Goal: Information Seeking & Learning: Learn about a topic

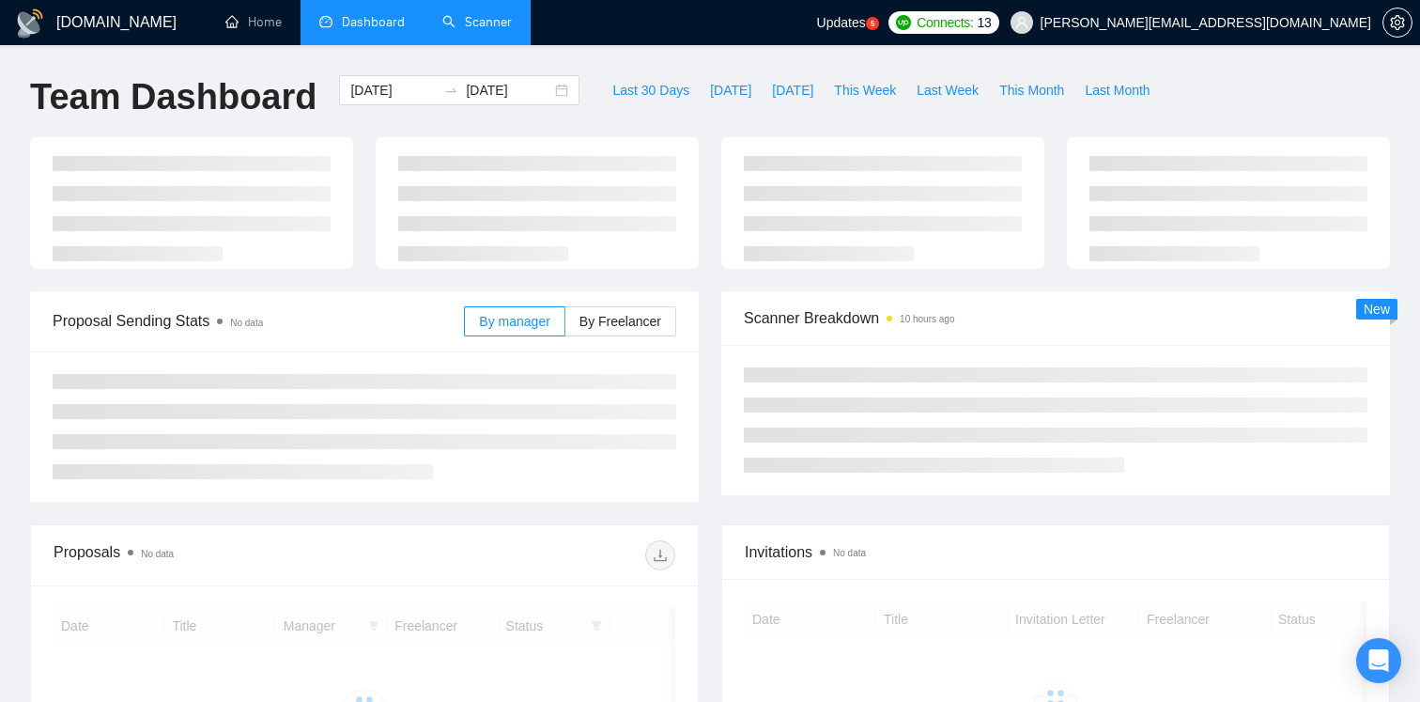
click at [463, 30] on link "Scanner" at bounding box center [477, 22] width 70 height 16
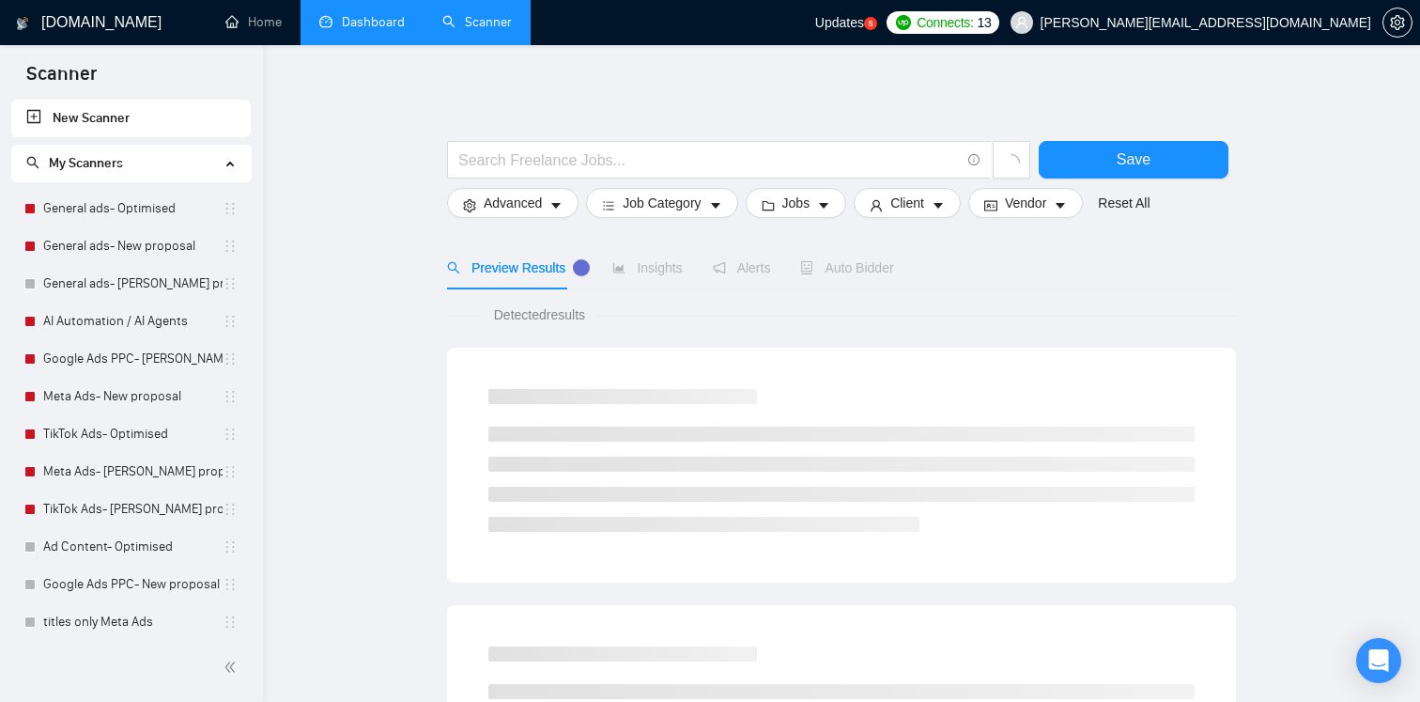
click at [352, 26] on link "Dashboard" at bounding box center [361, 22] width 85 height 16
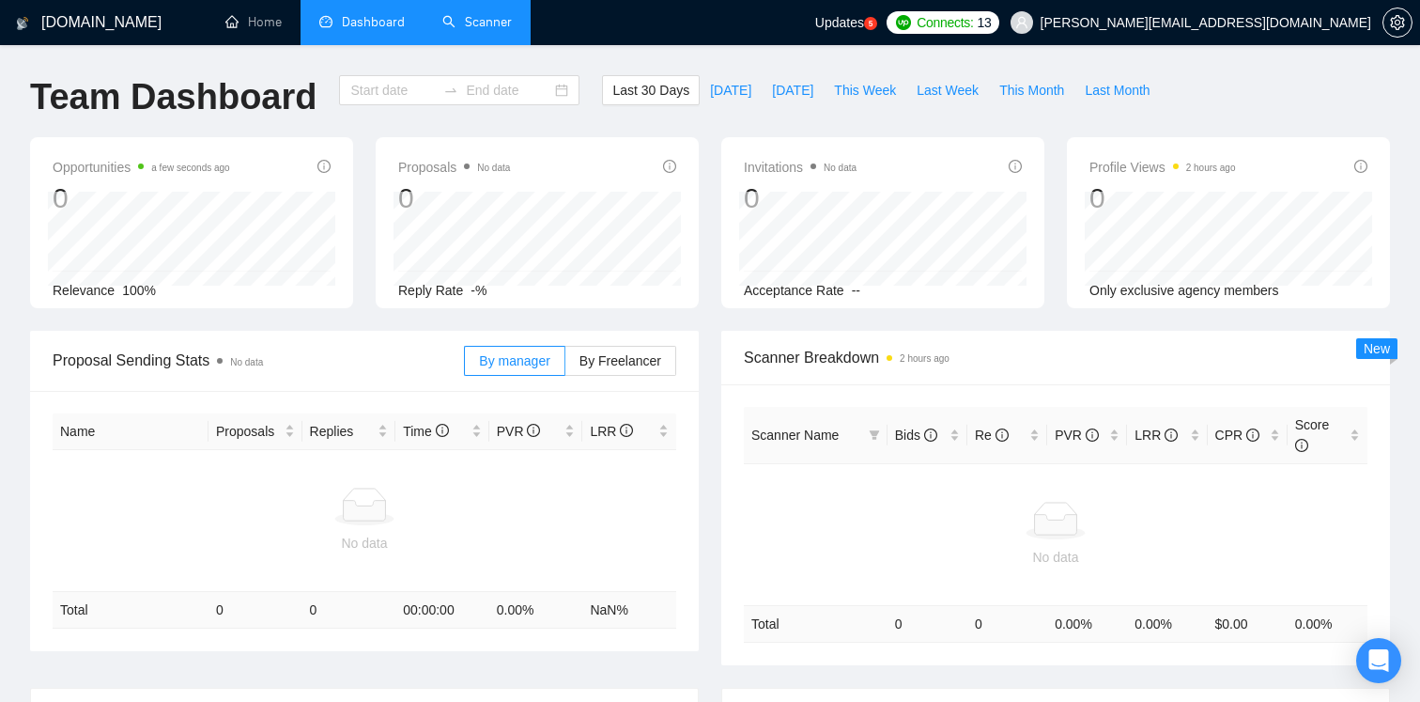
type input "[DATE]"
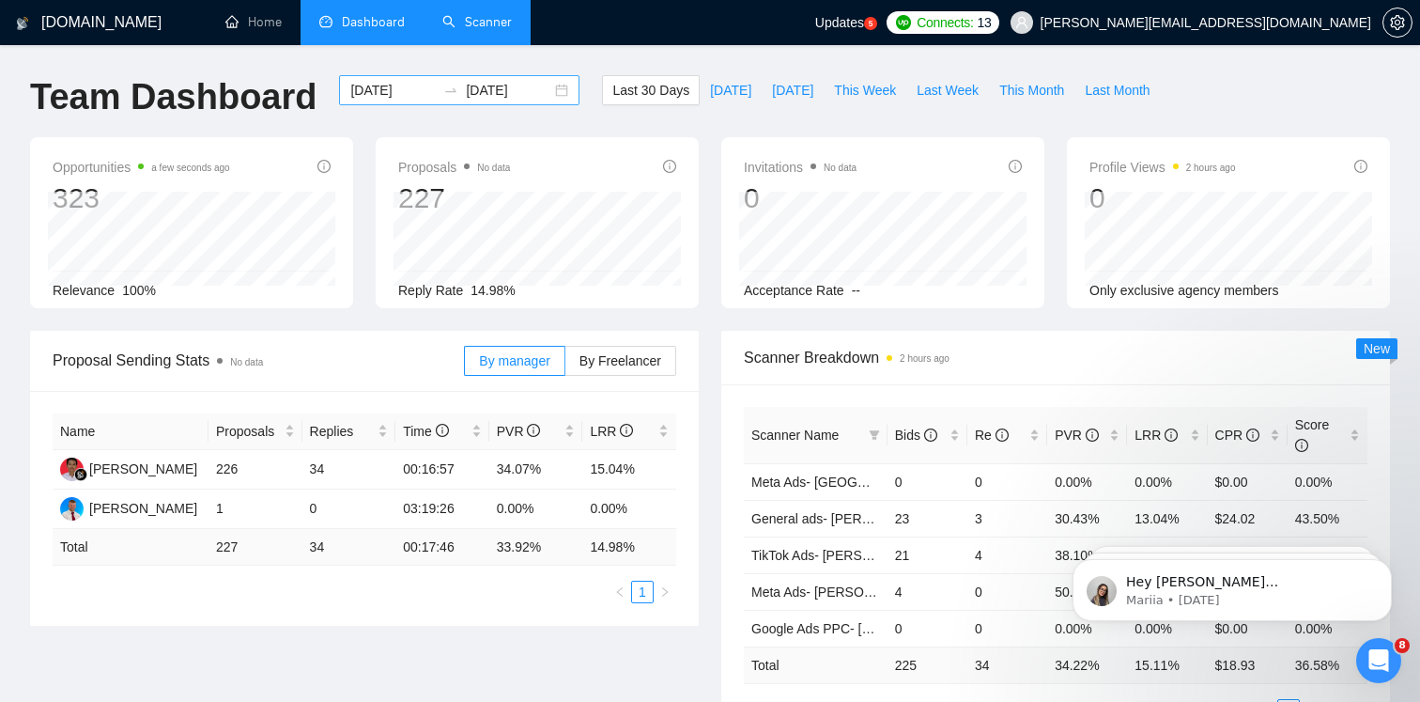
click at [553, 91] on div "[DATE] [DATE]" at bounding box center [459, 90] width 240 height 30
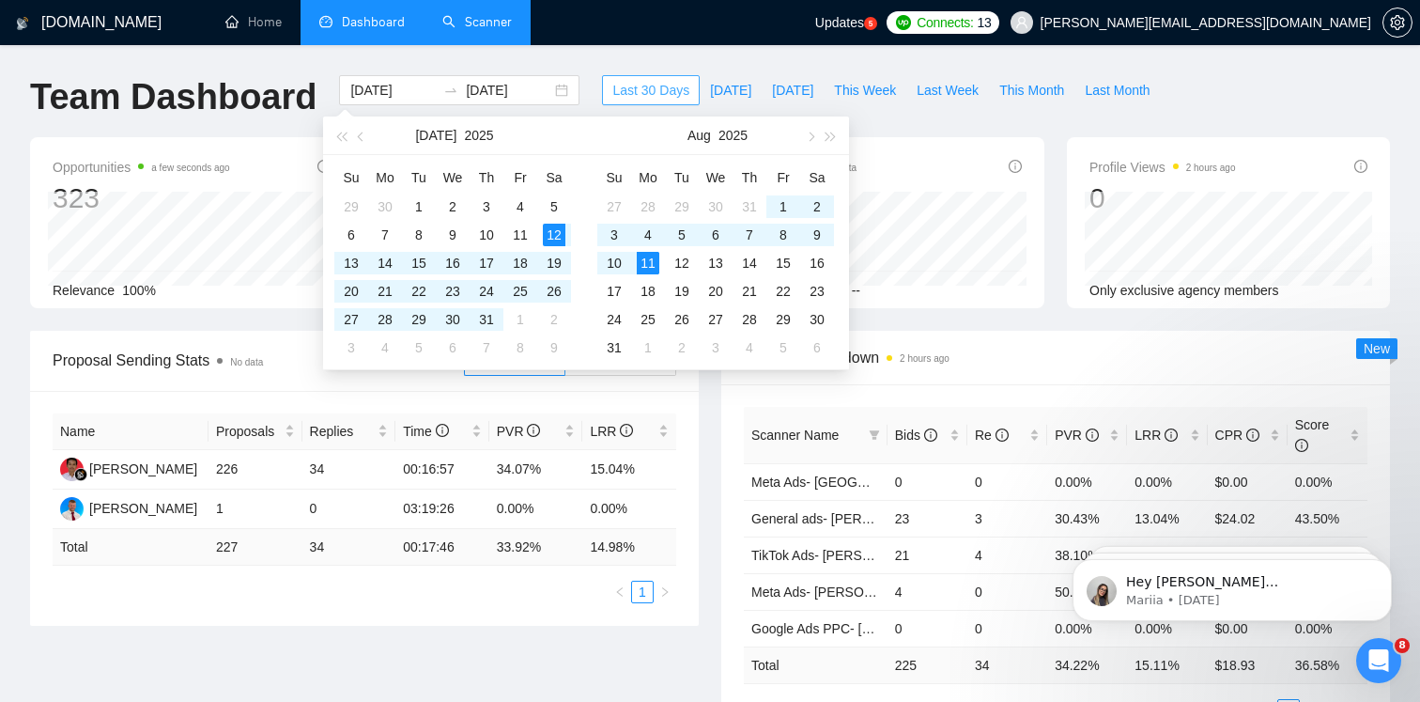
click at [658, 92] on span "Last 30 Days" at bounding box center [650, 90] width 77 height 21
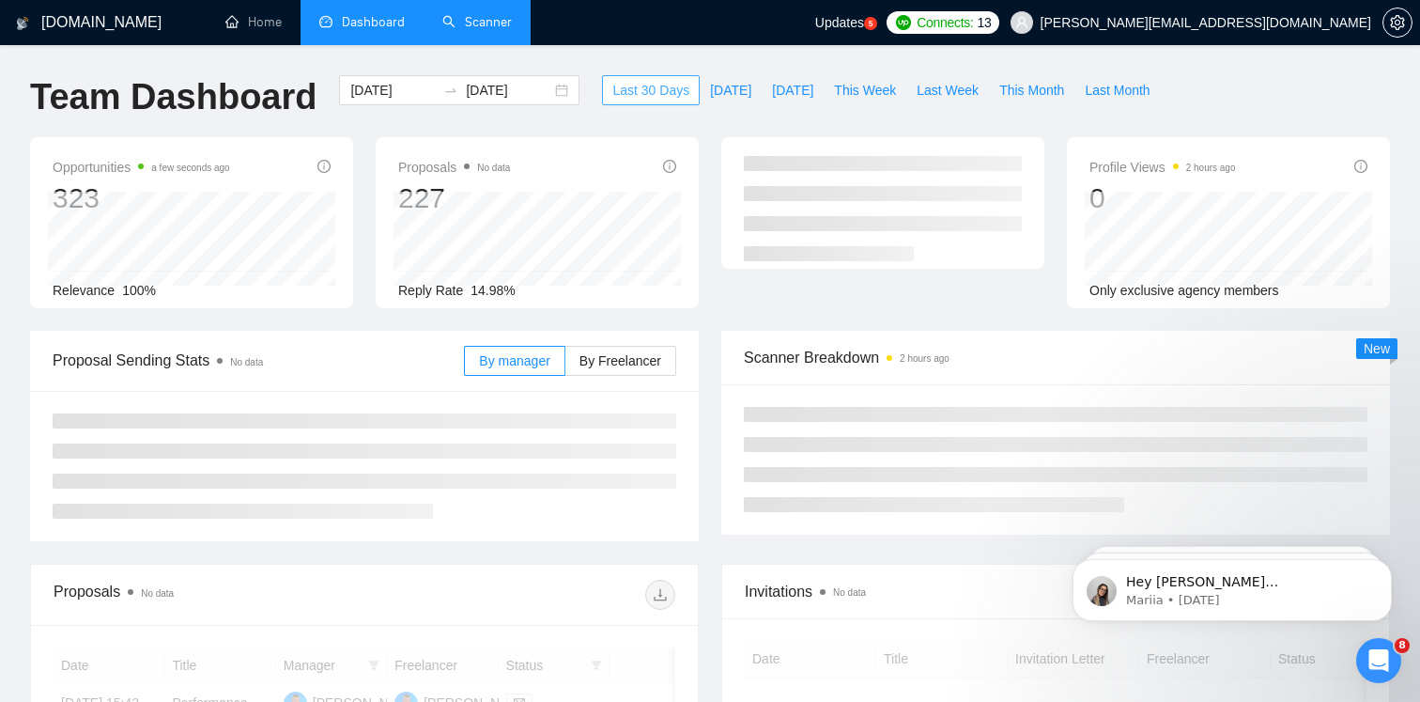
click at [658, 92] on span "Last 30 Days" at bounding box center [650, 90] width 77 height 21
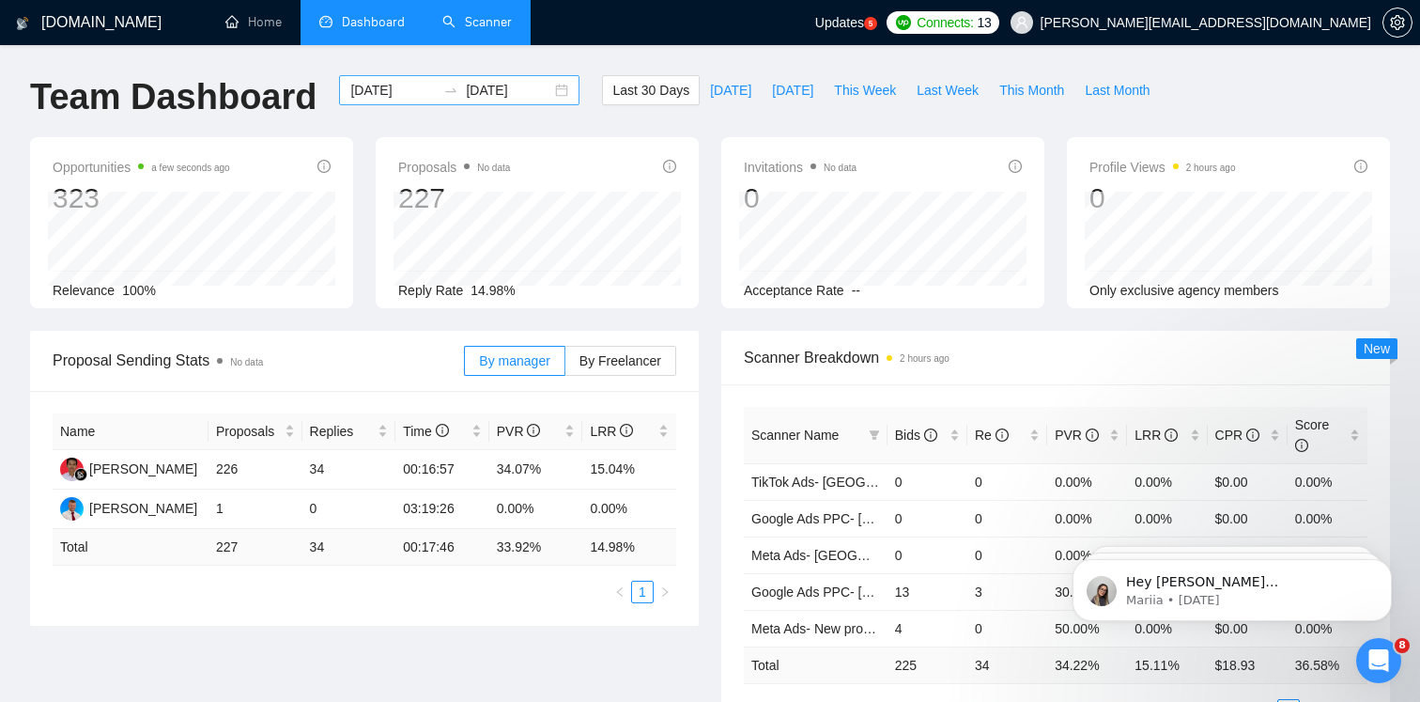
click at [542, 90] on div "[DATE] [DATE]" at bounding box center [459, 90] width 240 height 30
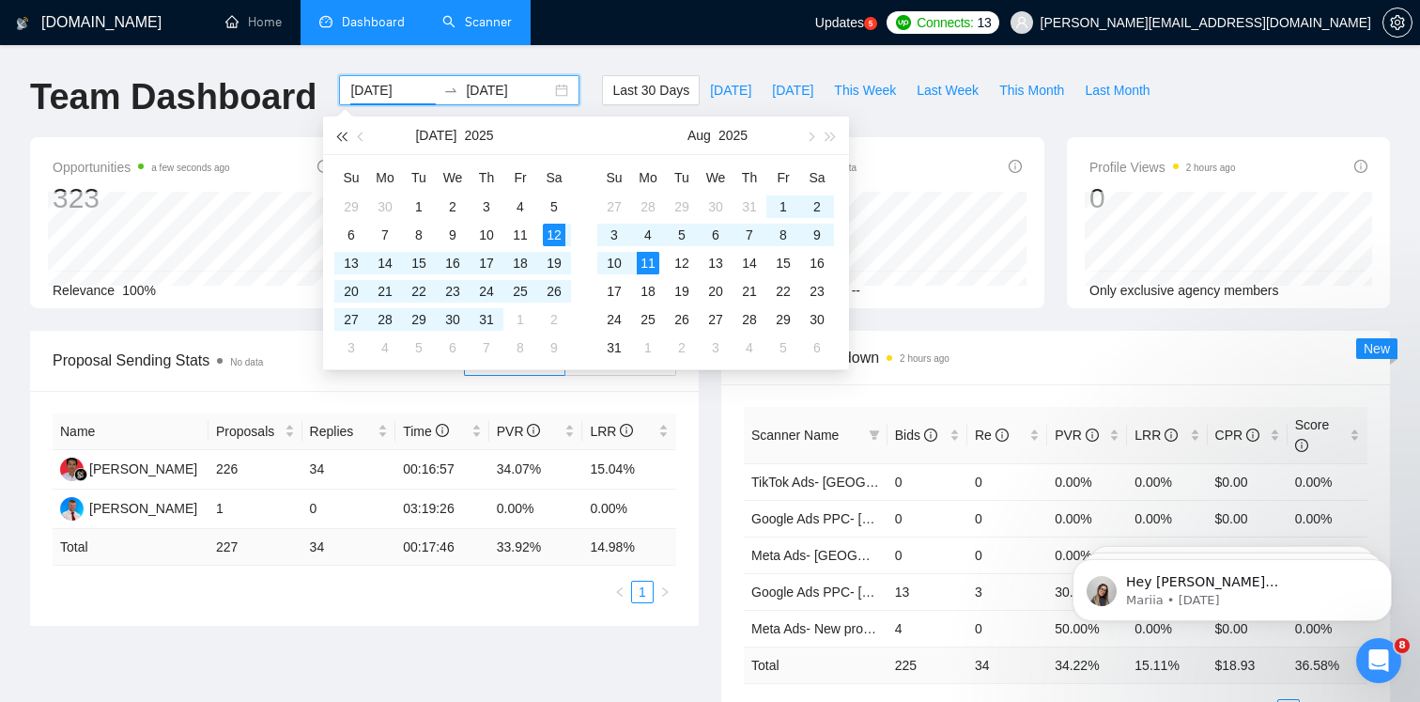
click at [335, 138] on button "button" at bounding box center [341, 135] width 21 height 38
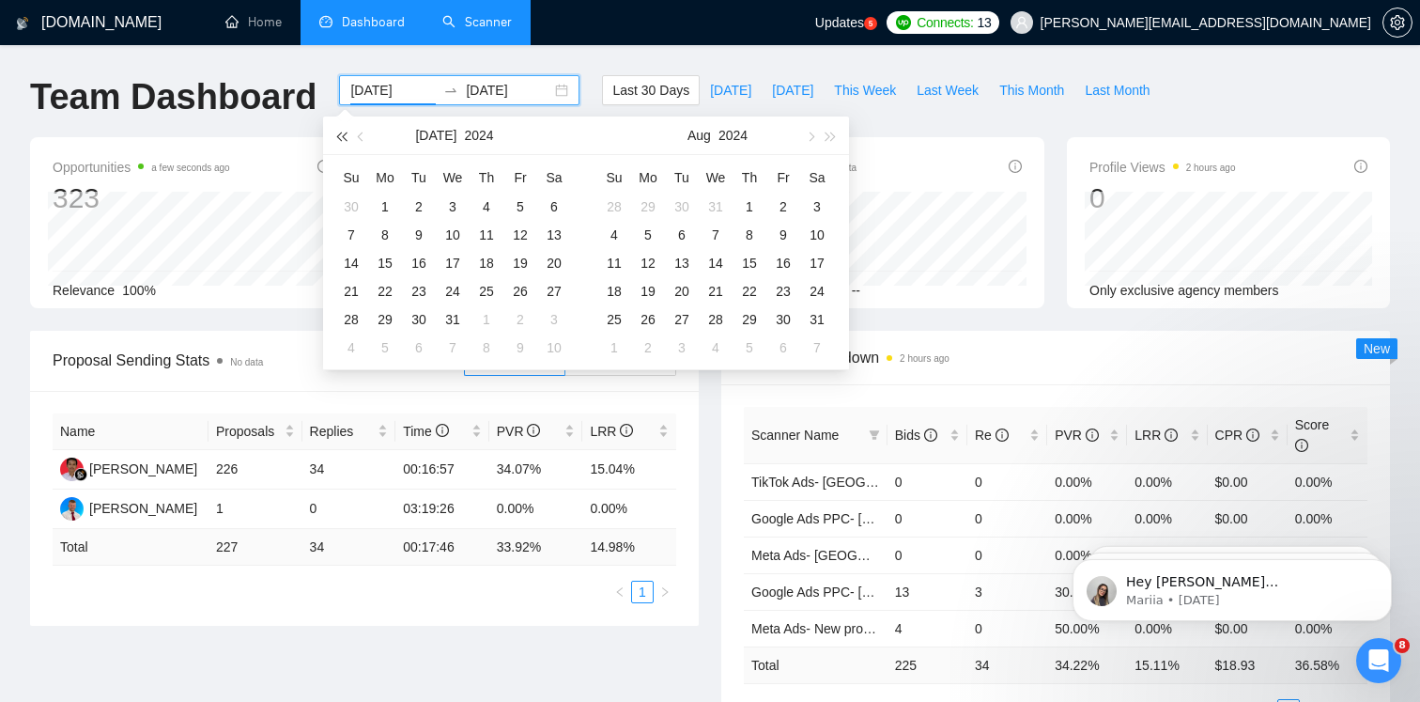
click at [335, 138] on button "button" at bounding box center [341, 135] width 21 height 38
click at [828, 136] on span "button" at bounding box center [831, 136] width 9 height 9
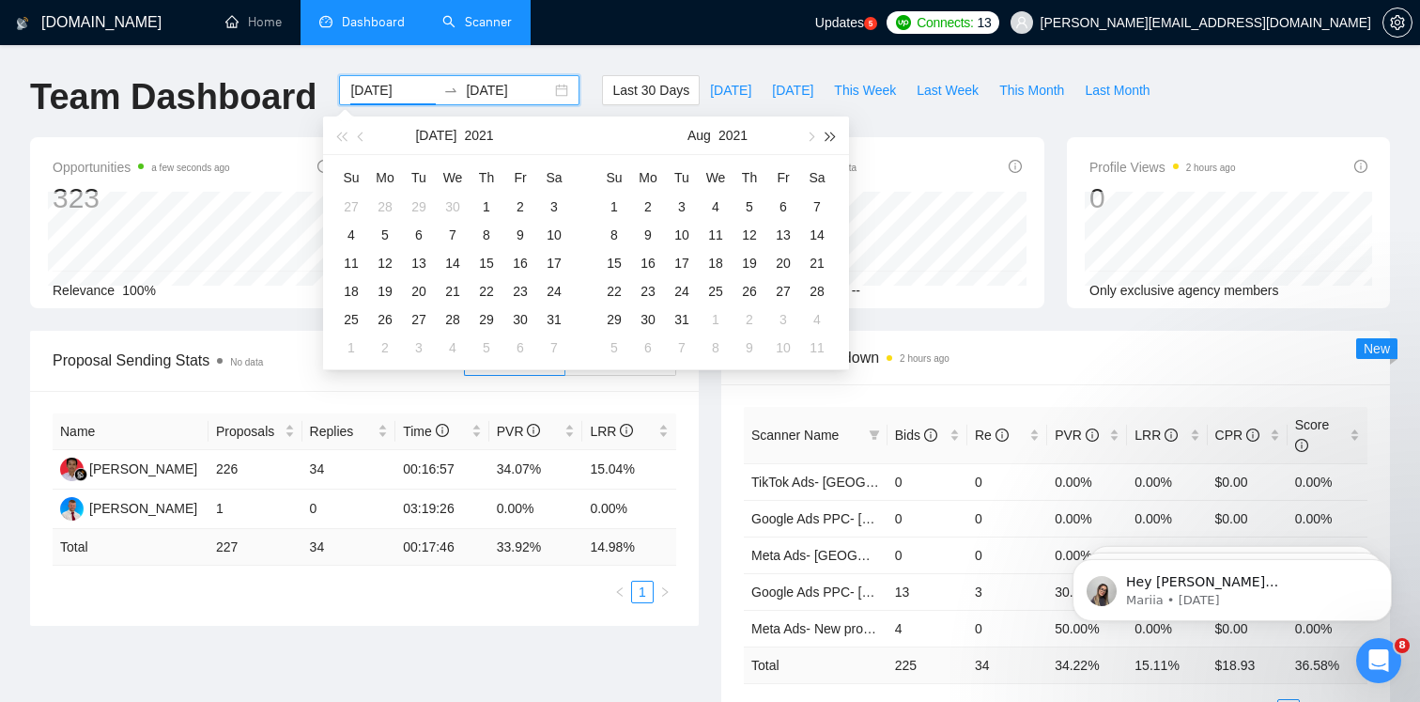
click at [828, 136] on span "button" at bounding box center [831, 136] width 9 height 9
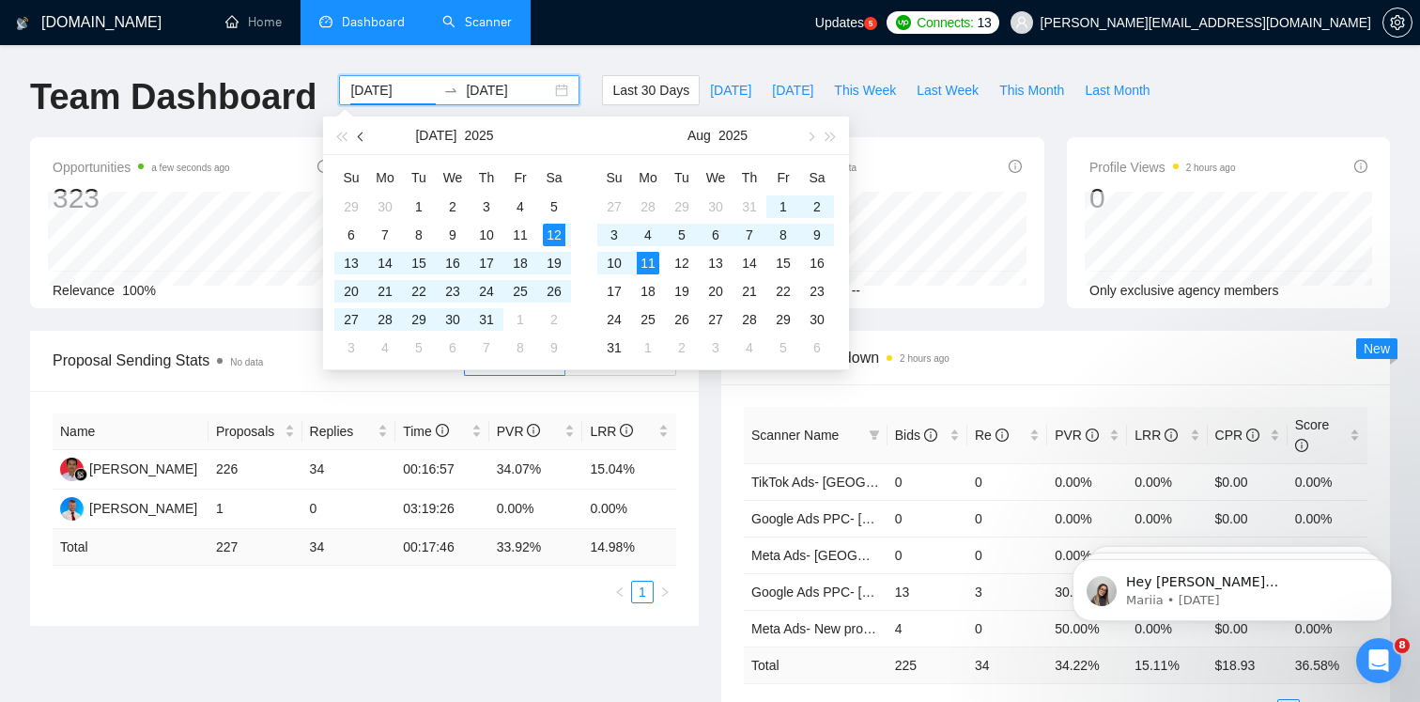
click at [364, 141] on button "button" at bounding box center [361, 135] width 21 height 38
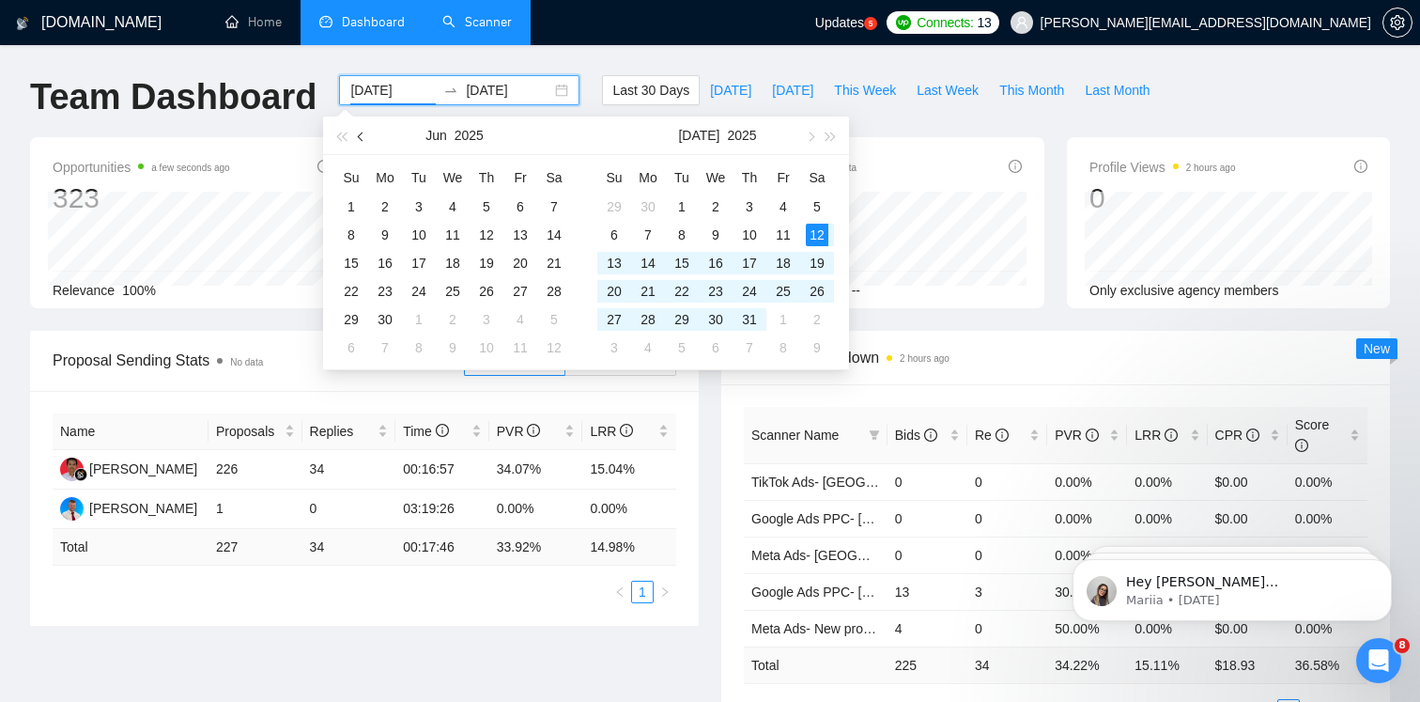
click at [364, 141] on button "button" at bounding box center [361, 135] width 21 height 38
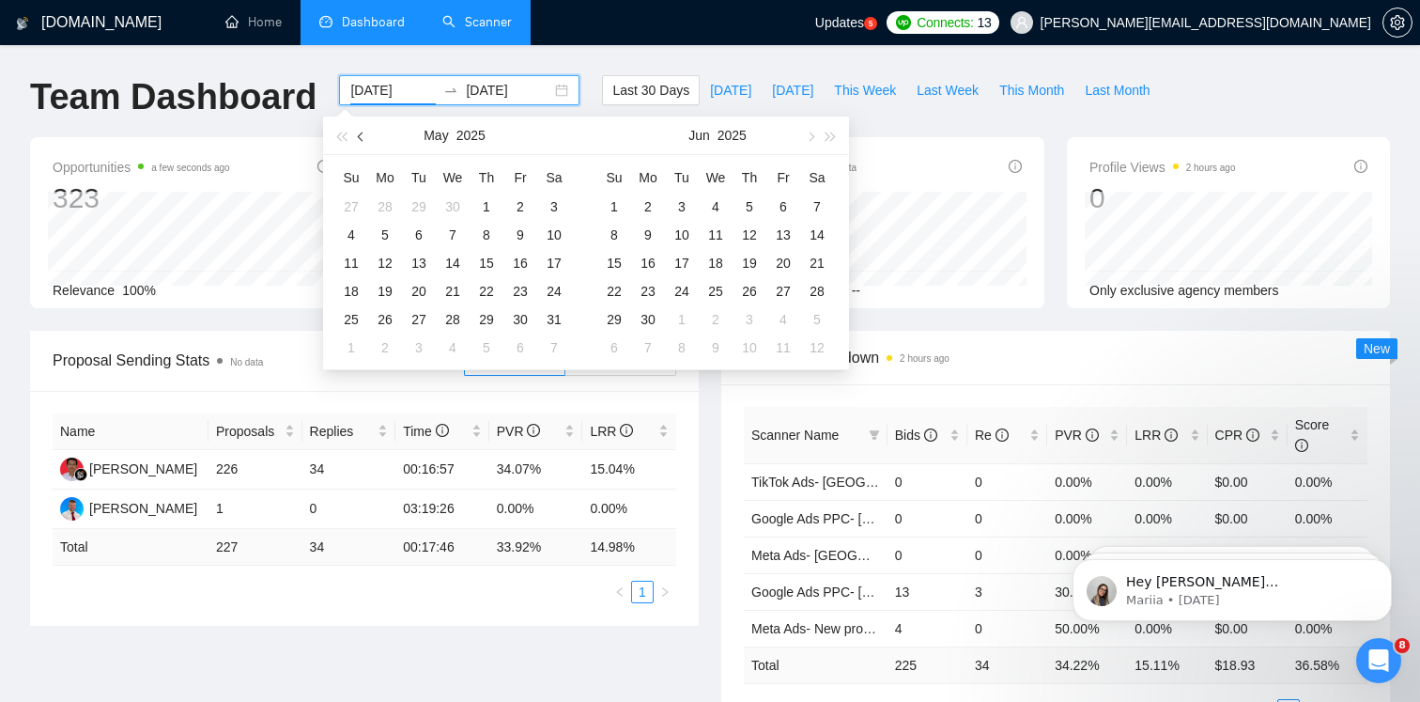
click at [364, 141] on button "button" at bounding box center [361, 135] width 21 height 38
type input "[DATE]"
click at [556, 210] on div "1" at bounding box center [554, 206] width 23 height 23
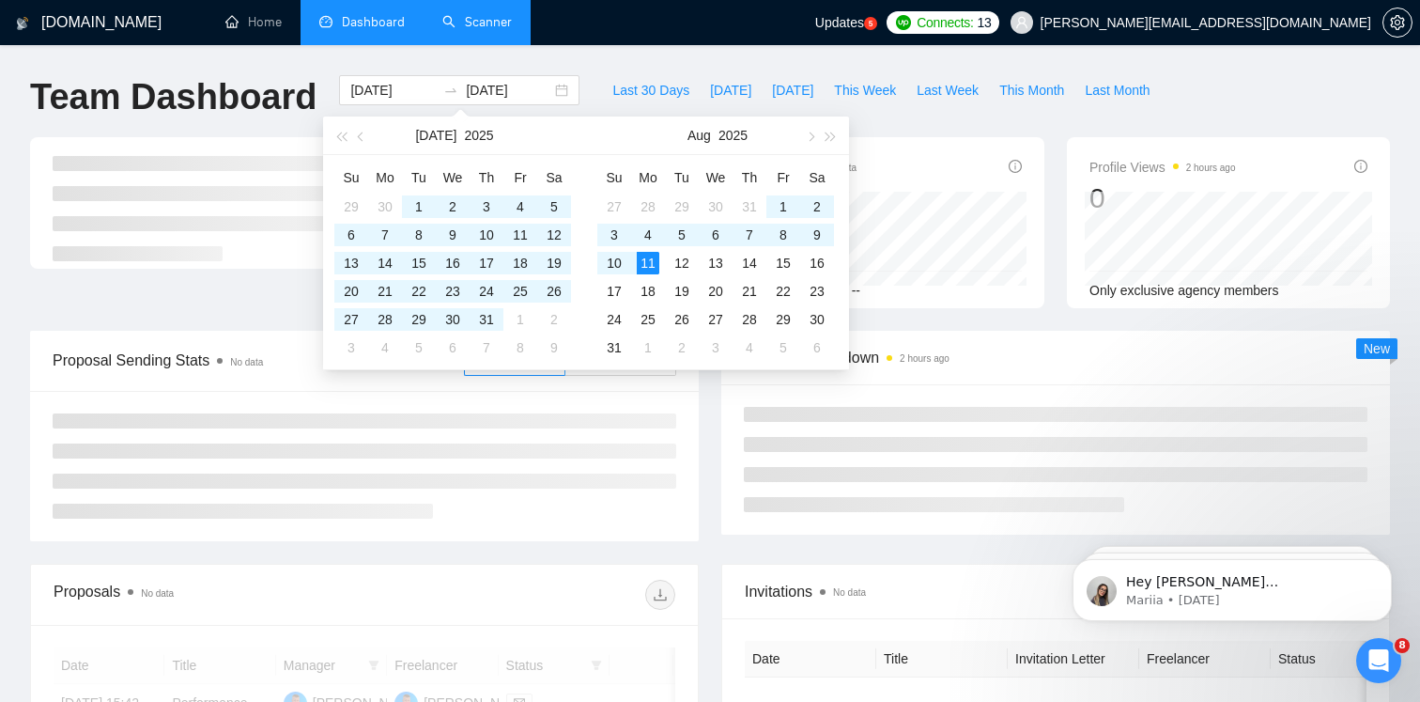
click at [600, 61] on div "[DOMAIN_NAME] Home Dashboard Scanner Updates 5 Connects: 13 [PERSON_NAME][EMAIL…" at bounding box center [710, 653] width 1420 height 1307
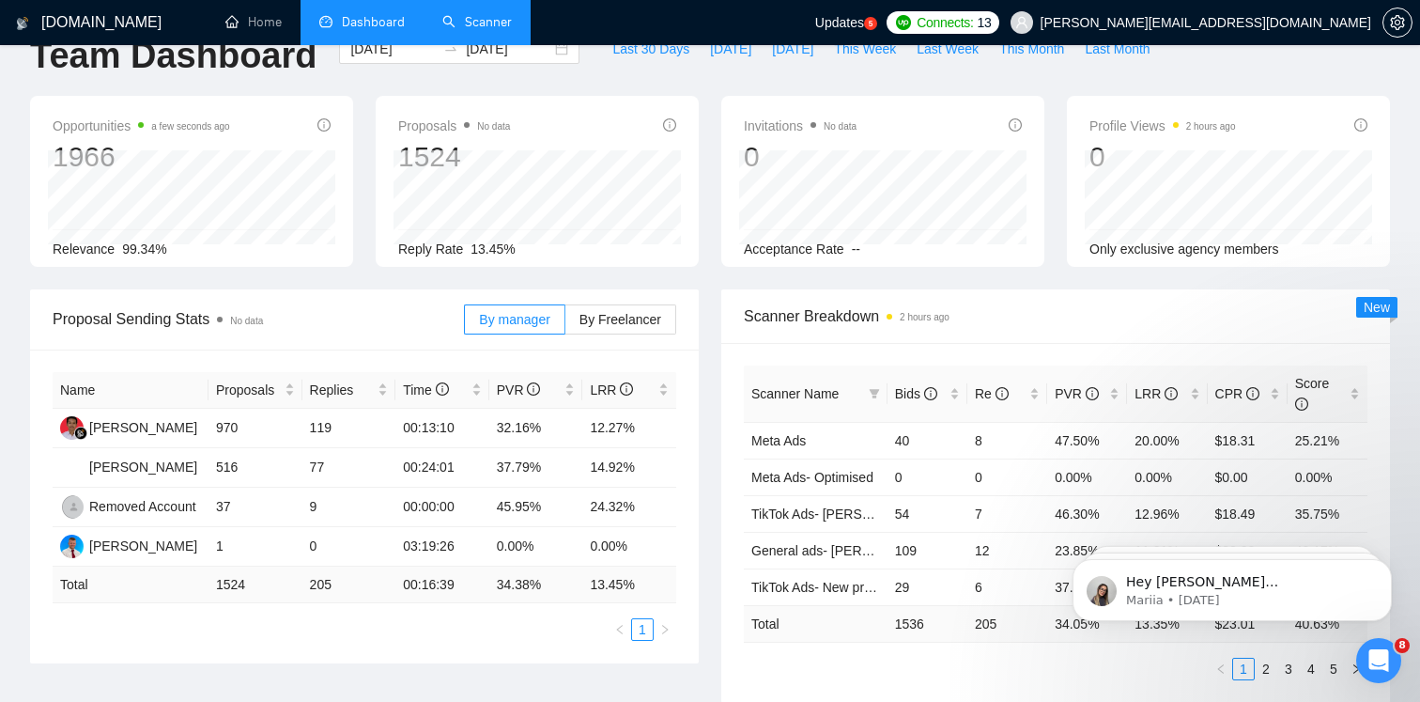
scroll to position [55, 0]
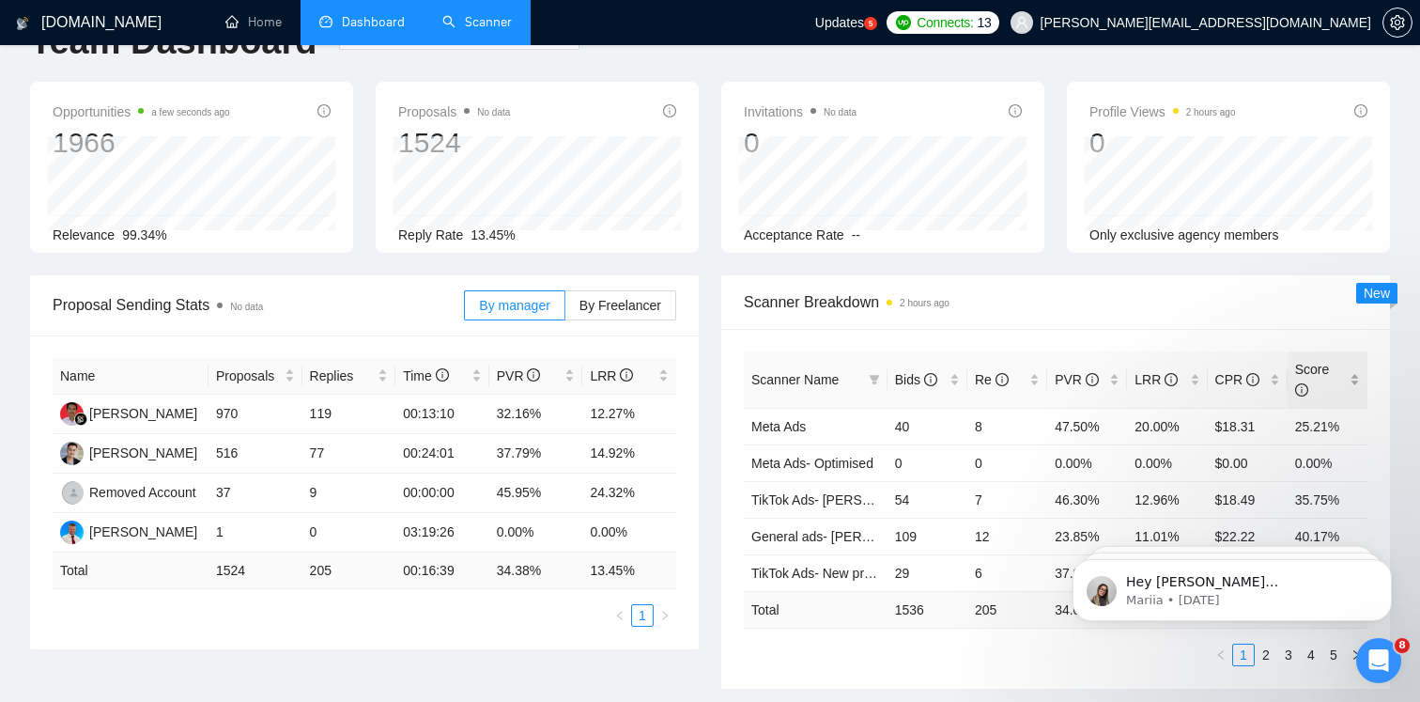
click at [1327, 371] on span "Score" at bounding box center [1312, 380] width 35 height 36
click at [1329, 382] on span "Score" at bounding box center [1320, 379] width 51 height 41
click at [1076, 379] on span "PVR" at bounding box center [1077, 379] width 44 height 15
click at [1154, 381] on span "LRR" at bounding box center [1156, 379] width 43 height 15
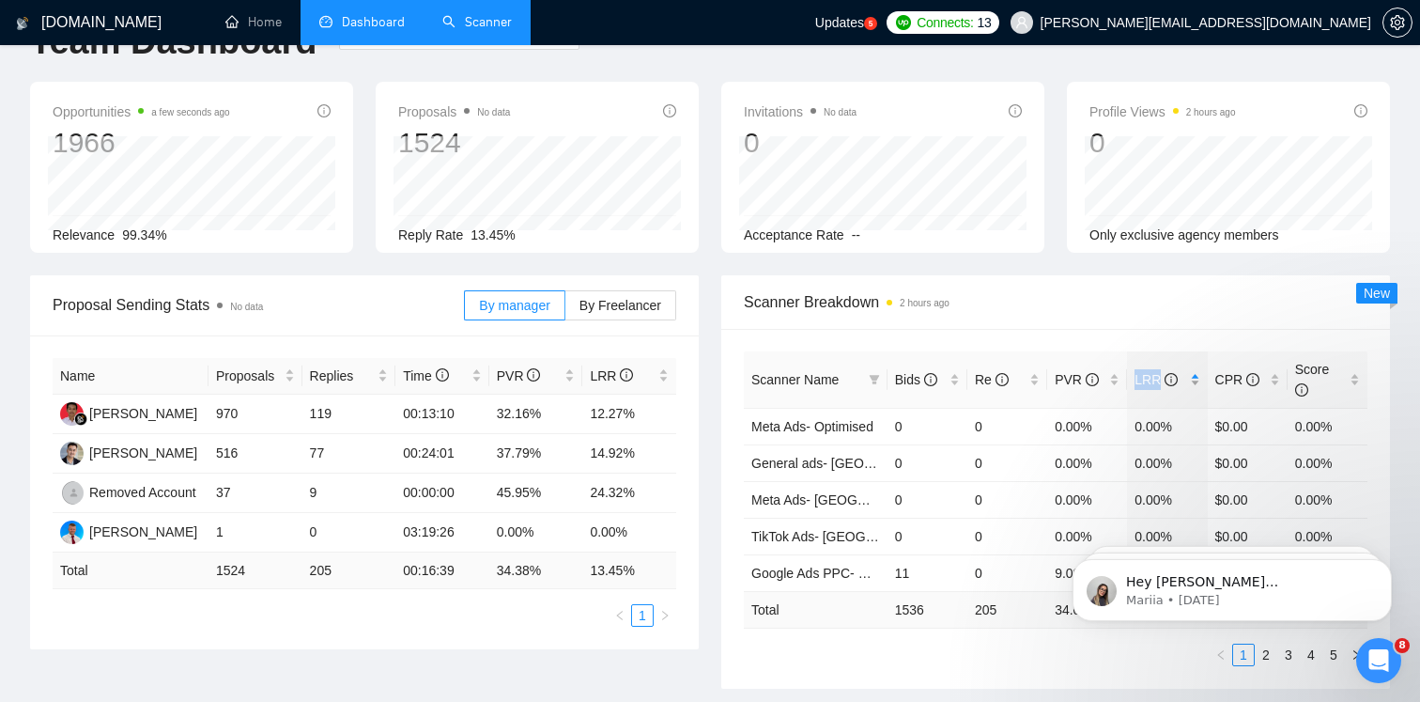
click at [1154, 381] on span "LRR" at bounding box center [1156, 379] width 43 height 15
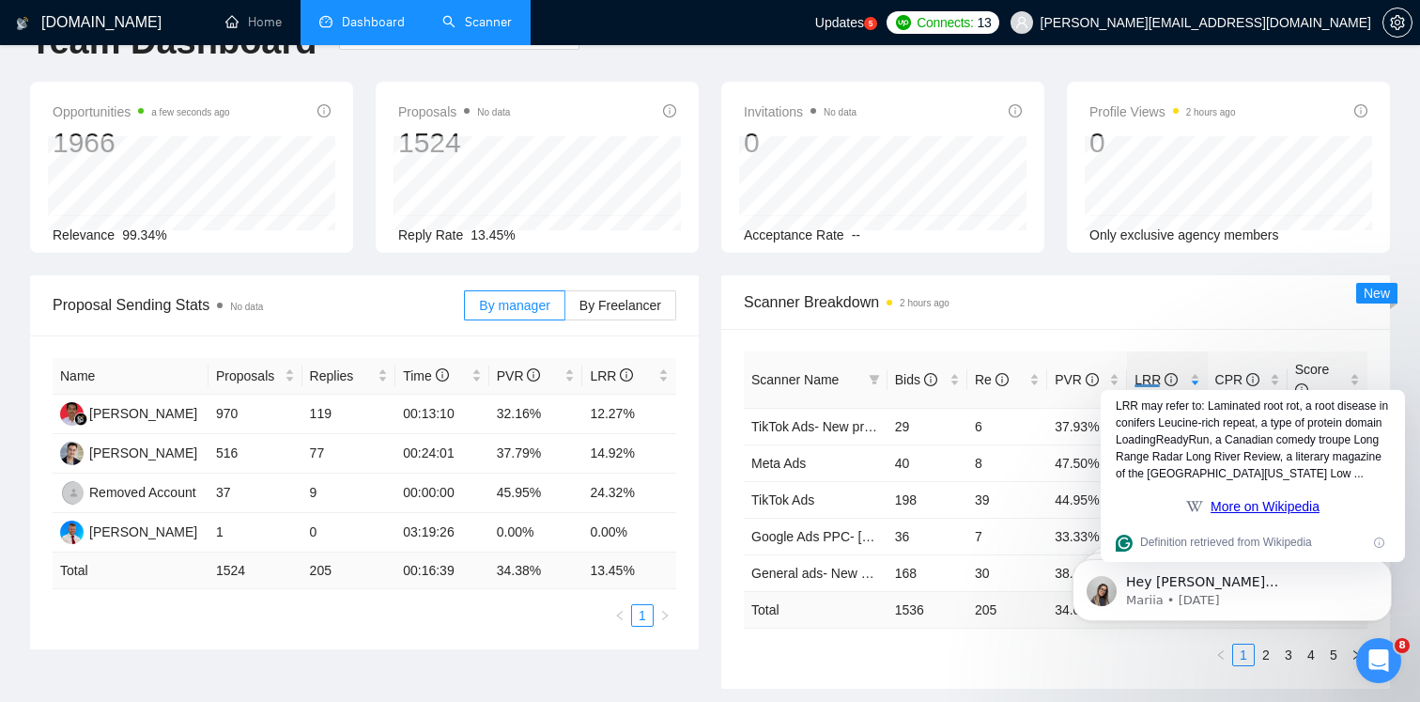
click at [1238, 307] on span "Scanner Breakdown 2 hours ago" at bounding box center [1056, 301] width 624 height 23
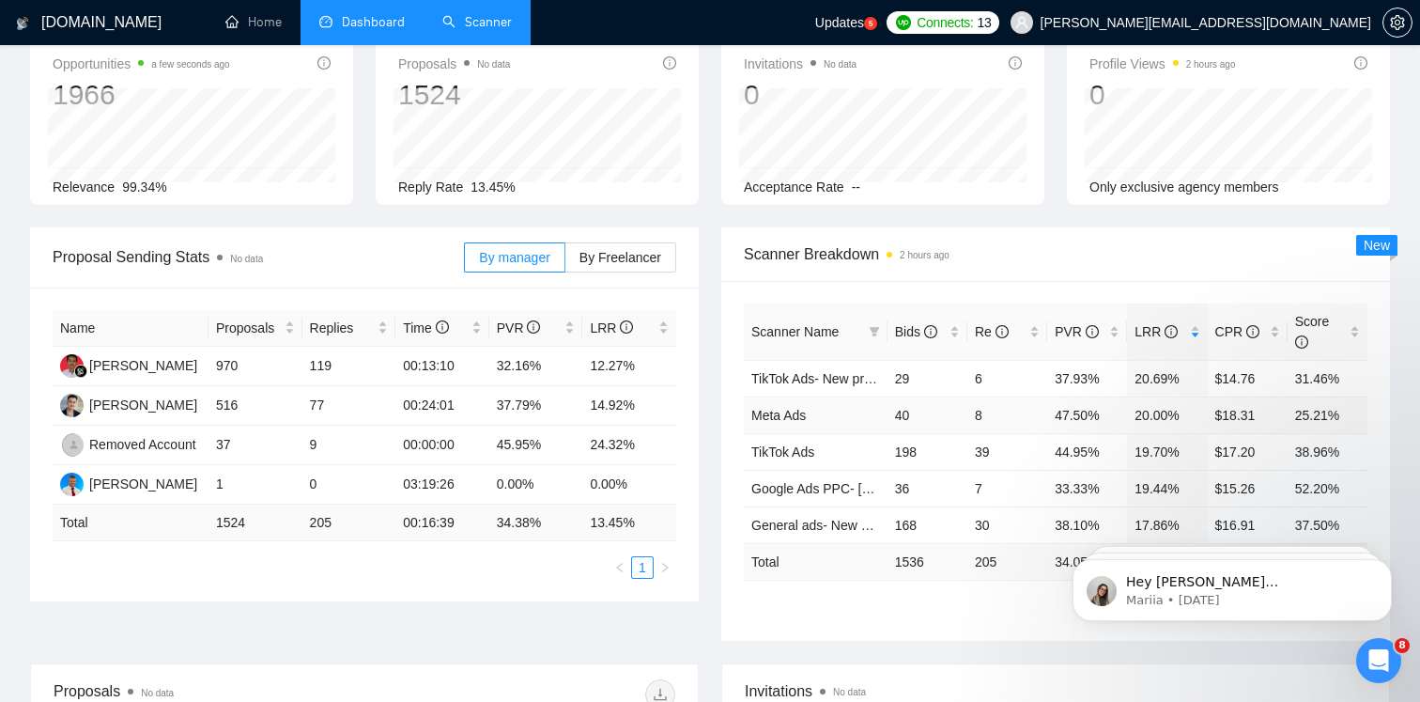
scroll to position [118, 0]
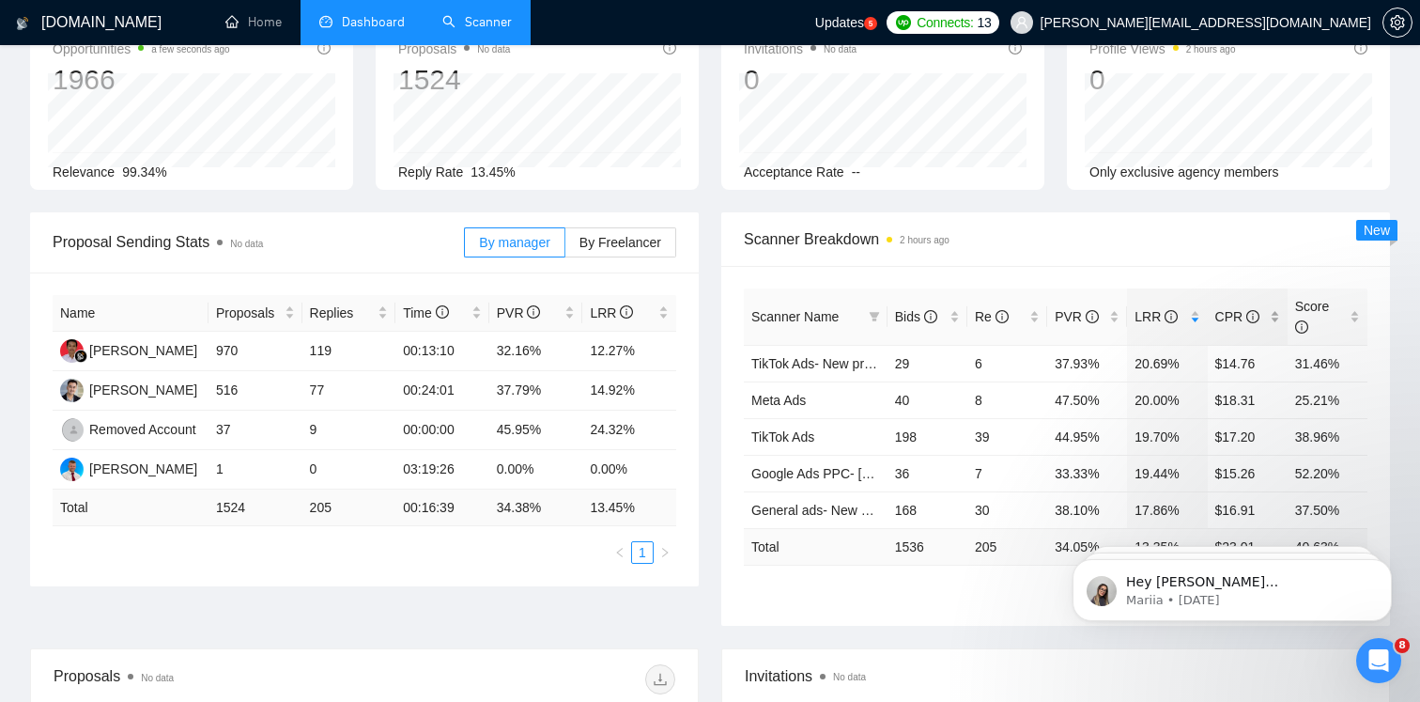
click at [1235, 313] on span "CPR" at bounding box center [1238, 316] width 44 height 15
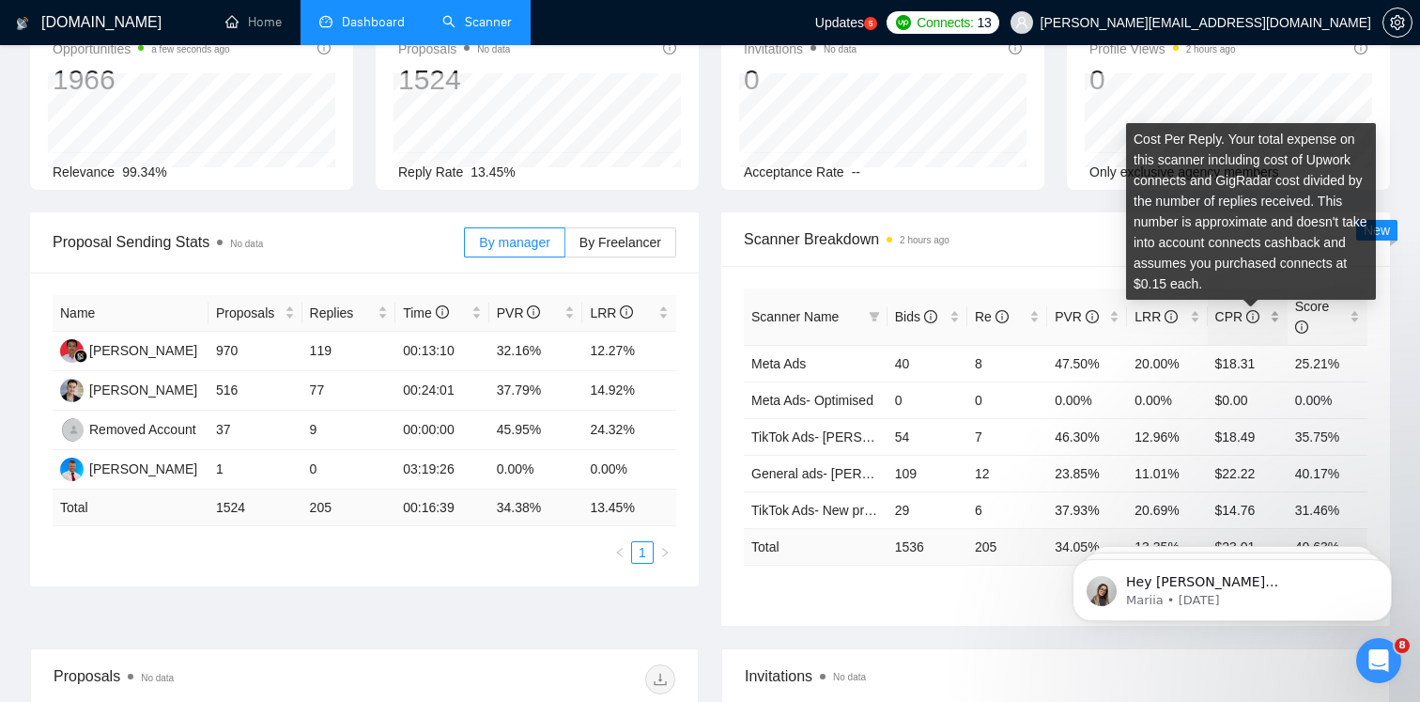
click at [1244, 317] on span "CPR" at bounding box center [1238, 316] width 44 height 15
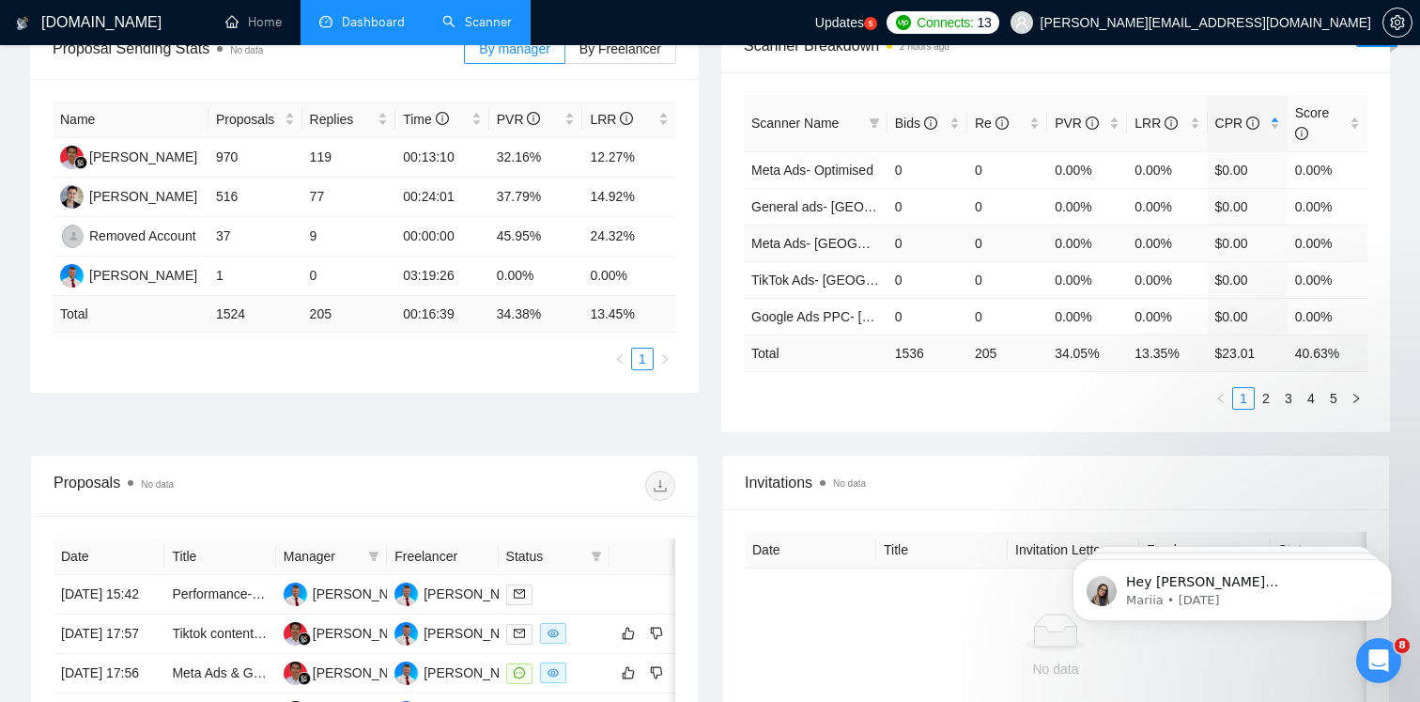
scroll to position [296, 0]
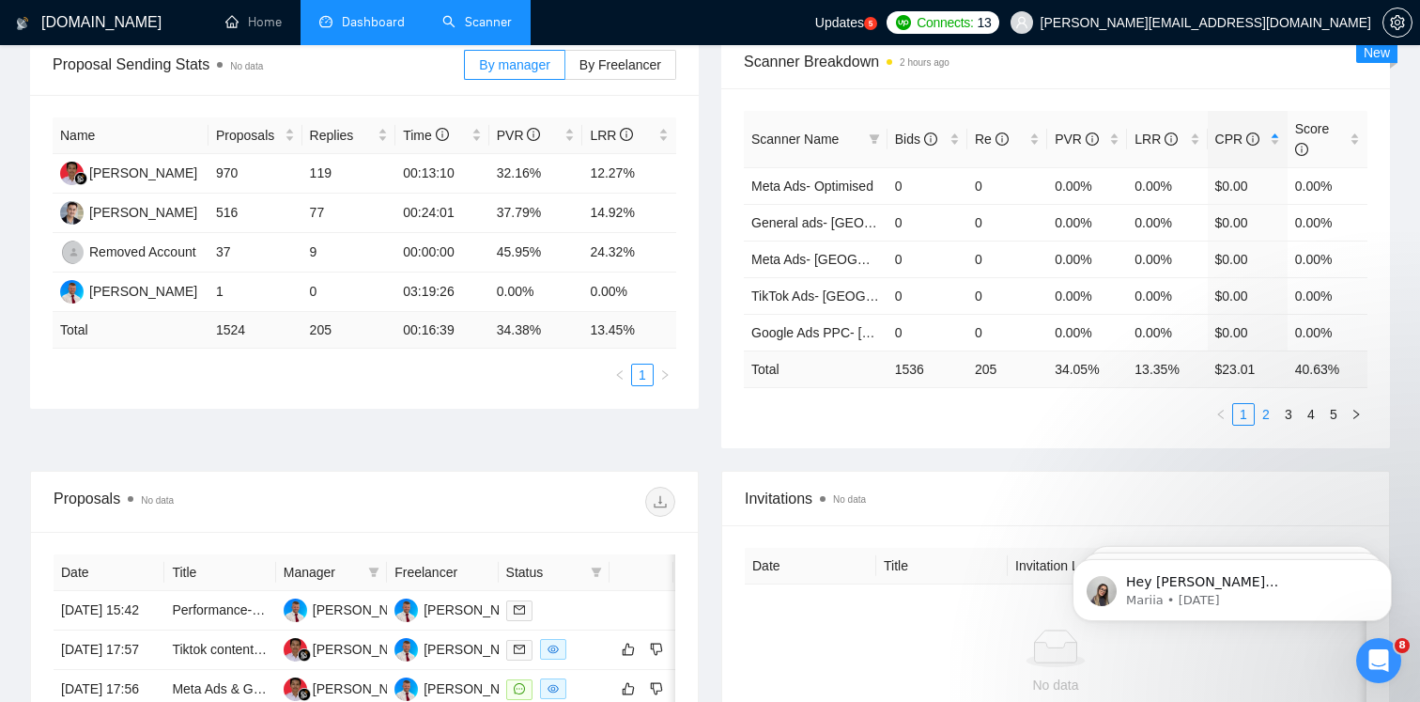
click at [1266, 421] on link "2" at bounding box center [1266, 414] width 21 height 21
click at [1303, 124] on span "Score" at bounding box center [1312, 139] width 35 height 36
click at [1315, 122] on span "Score" at bounding box center [1312, 139] width 35 height 36
click at [1322, 139] on span "Score" at bounding box center [1320, 138] width 51 height 41
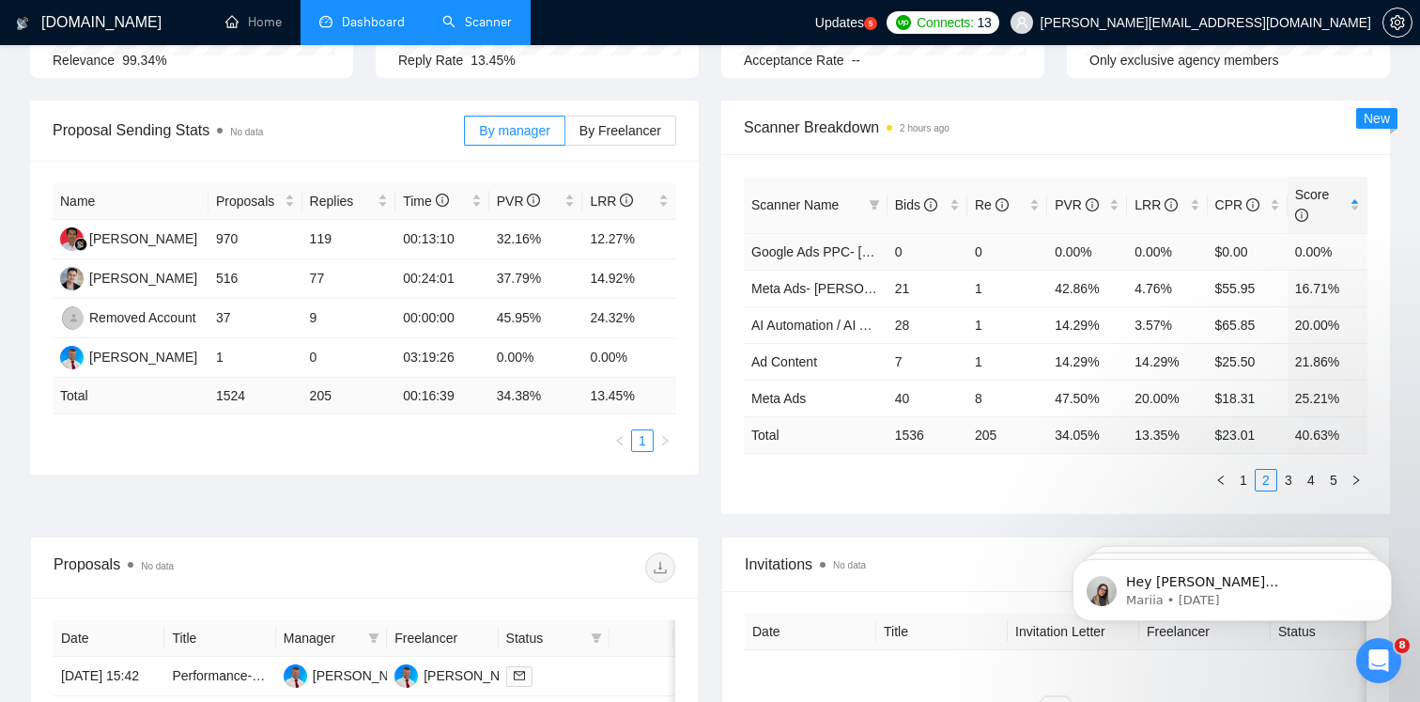
scroll to position [225, 0]
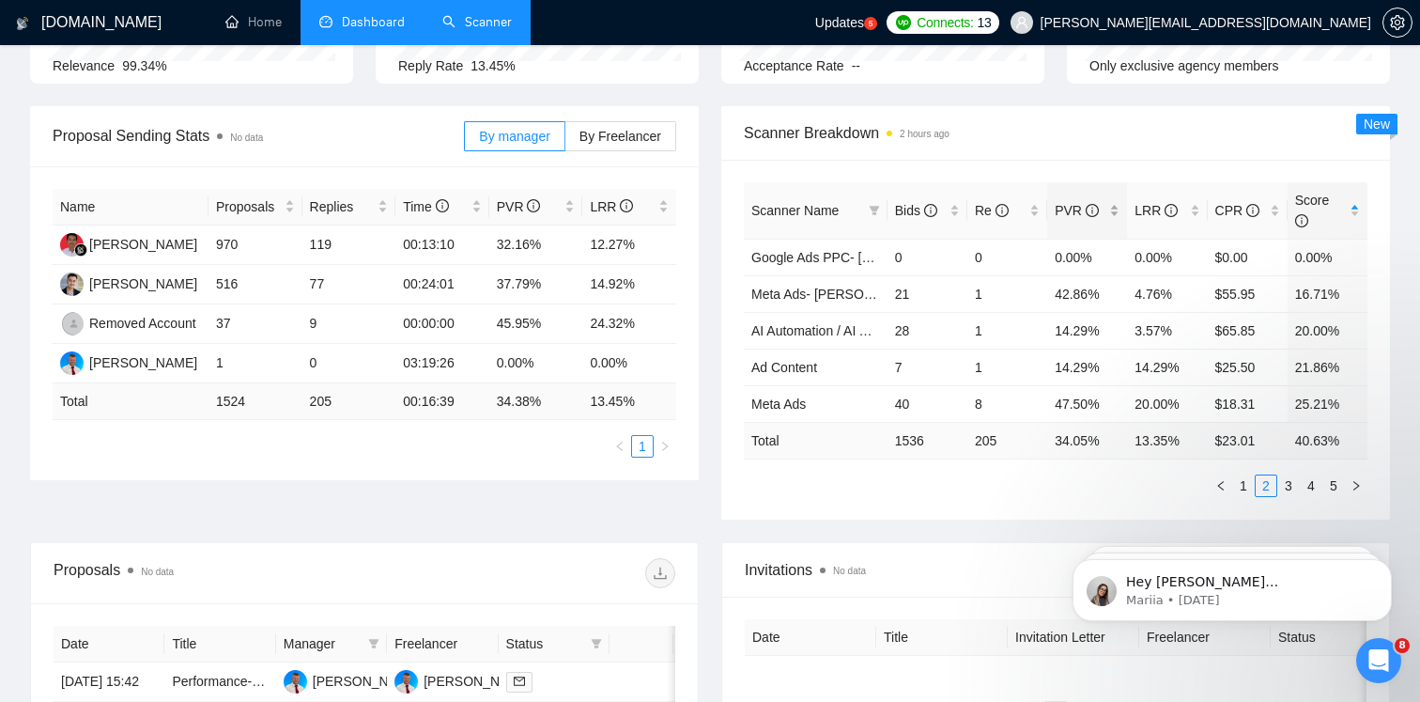
click at [1065, 213] on span "PVR" at bounding box center [1077, 210] width 44 height 15
click at [822, 255] on link "General ads- Optimised" at bounding box center [820, 257] width 139 height 15
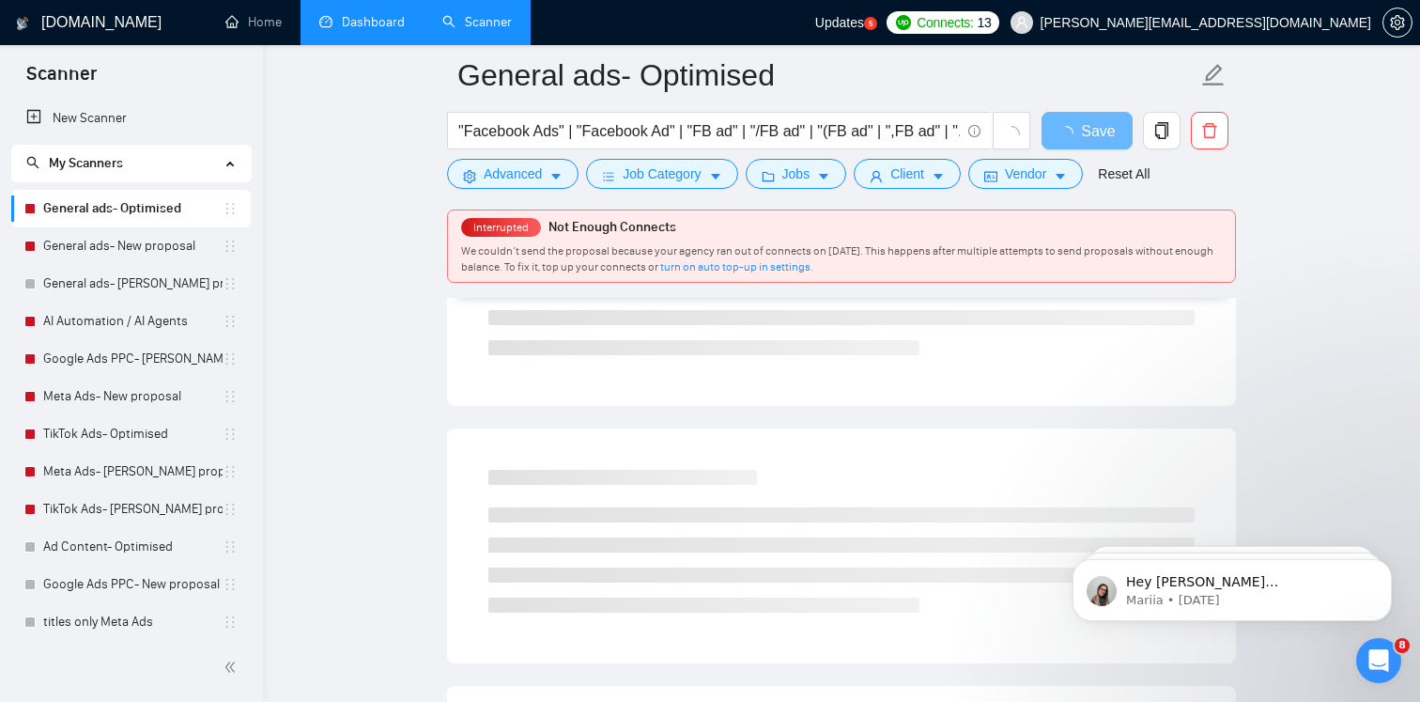
scroll to position [384, 0]
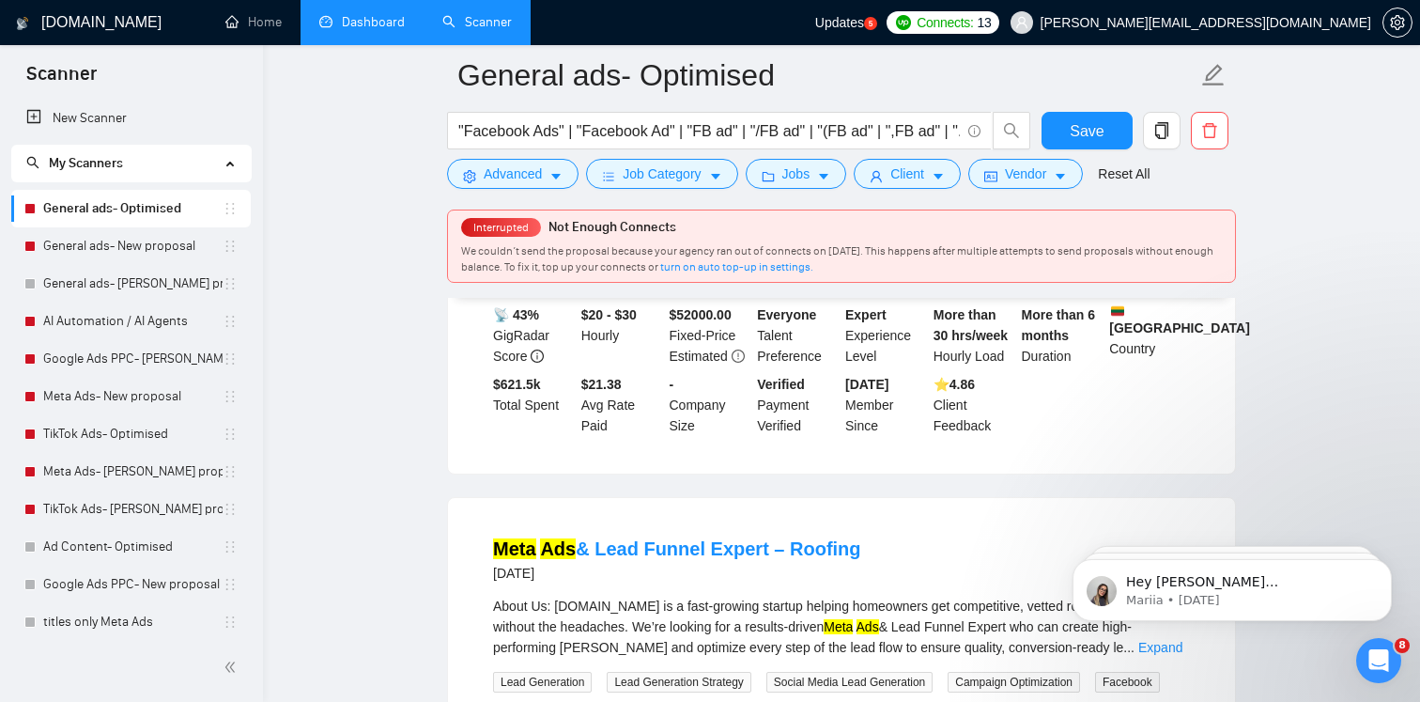
click at [342, 28] on link "Dashboard" at bounding box center [361, 22] width 85 height 16
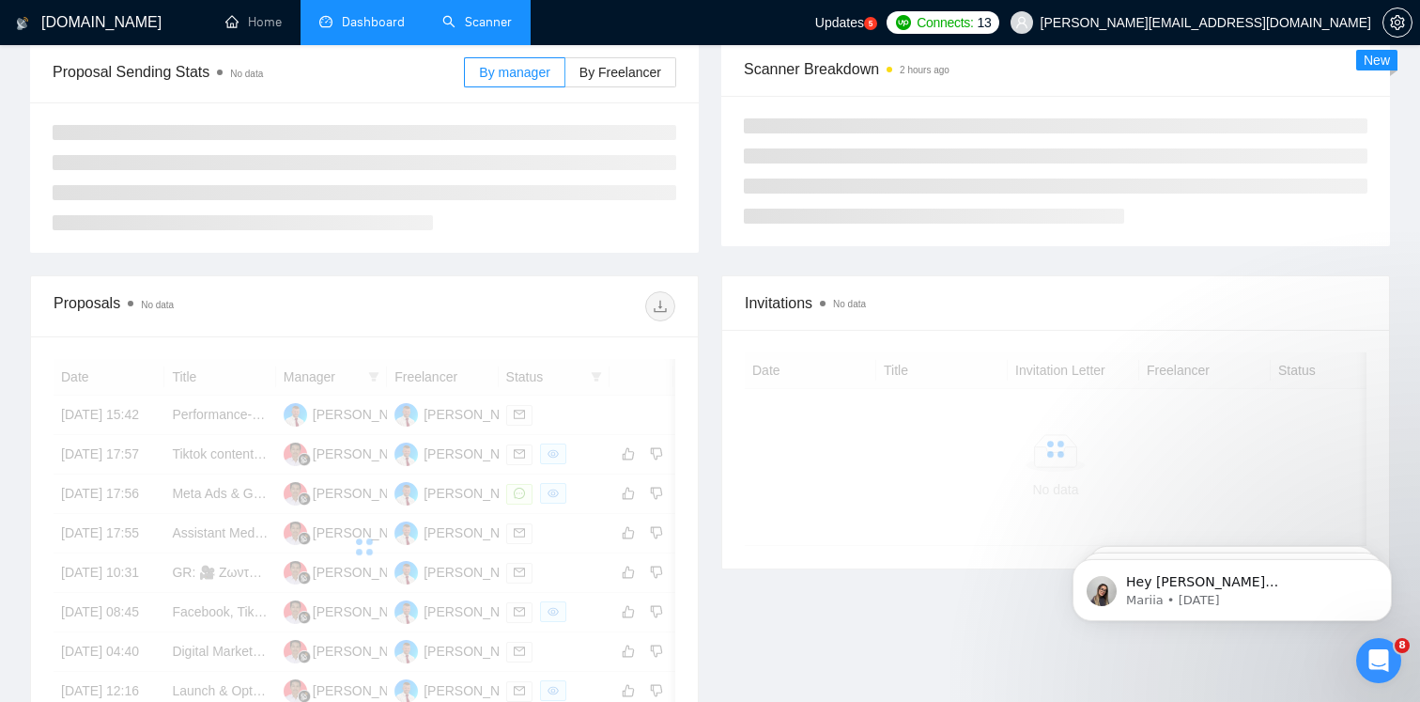
scroll to position [283, 0]
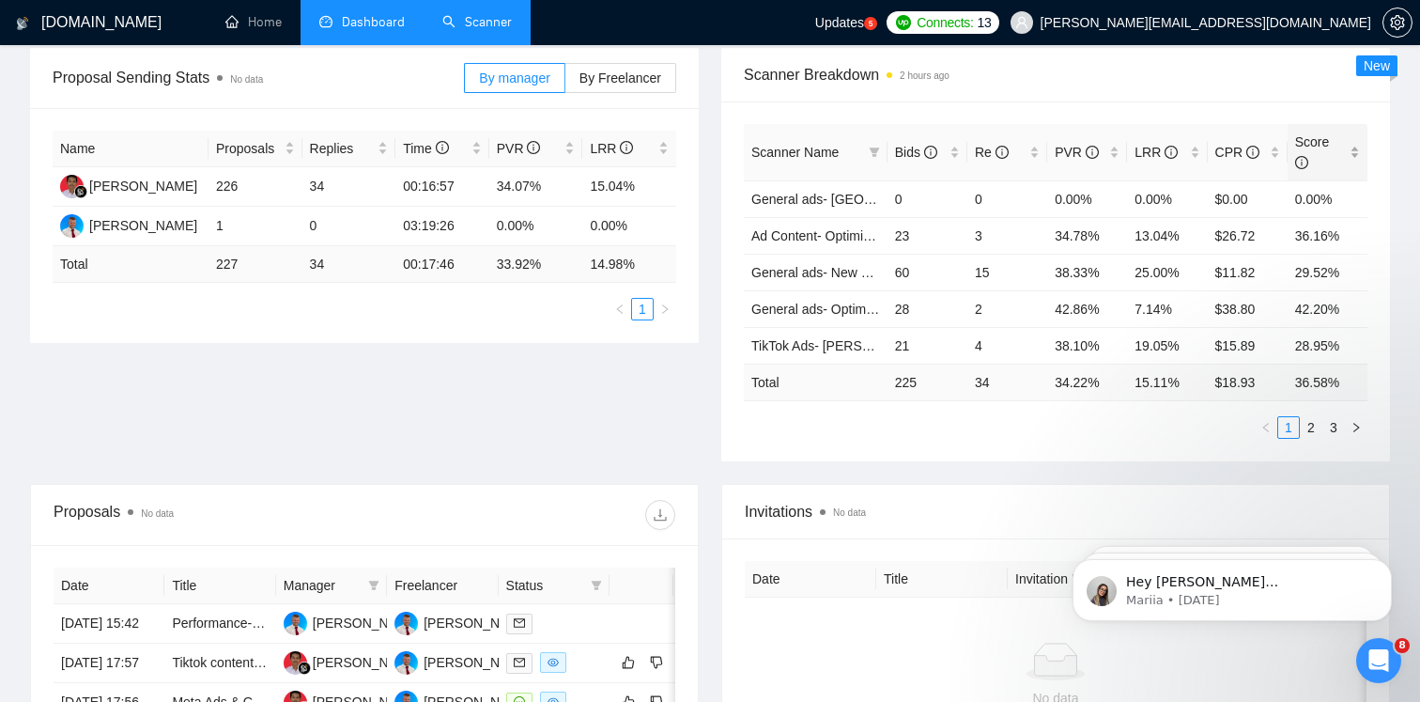
click at [1324, 147] on span "Score" at bounding box center [1312, 152] width 35 height 36
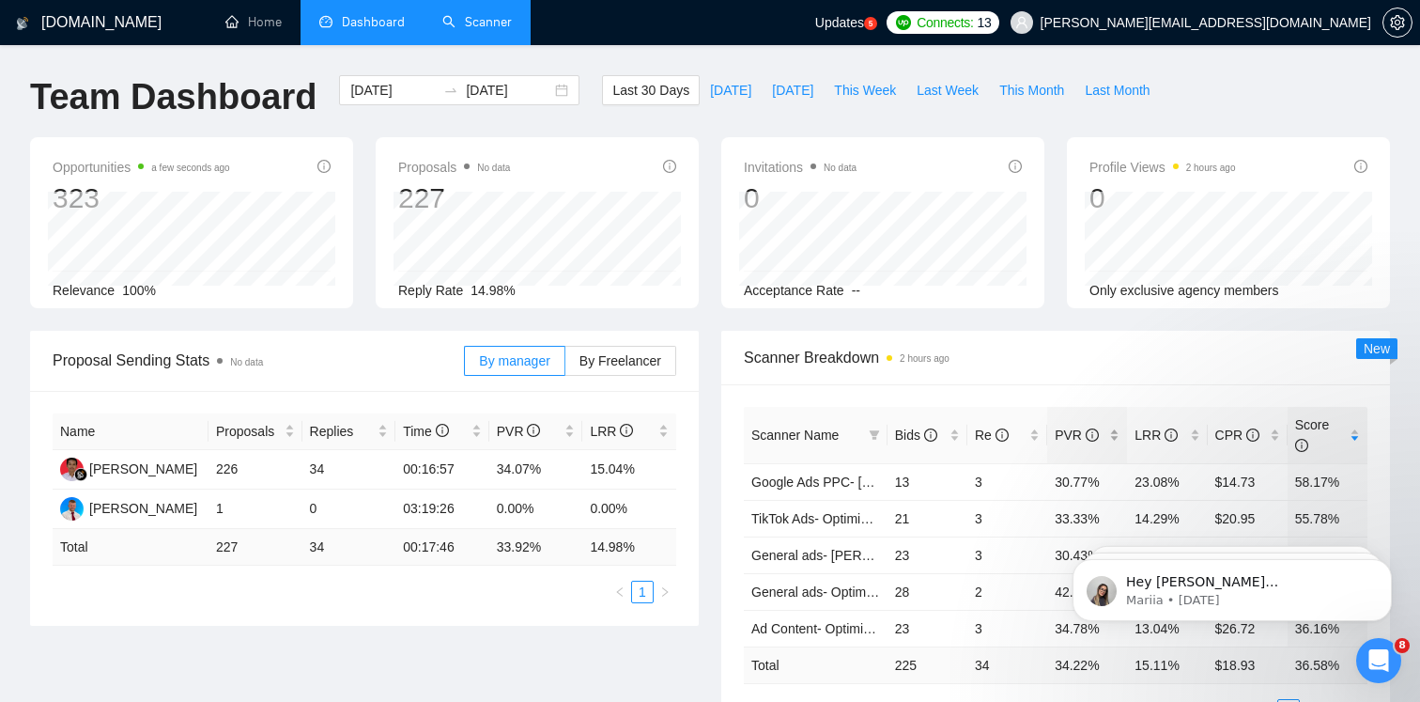
click at [1055, 425] on div "PVR" at bounding box center [1087, 435] width 65 height 21
click at [545, 83] on div "[DATE] [DATE]" at bounding box center [459, 90] width 240 height 30
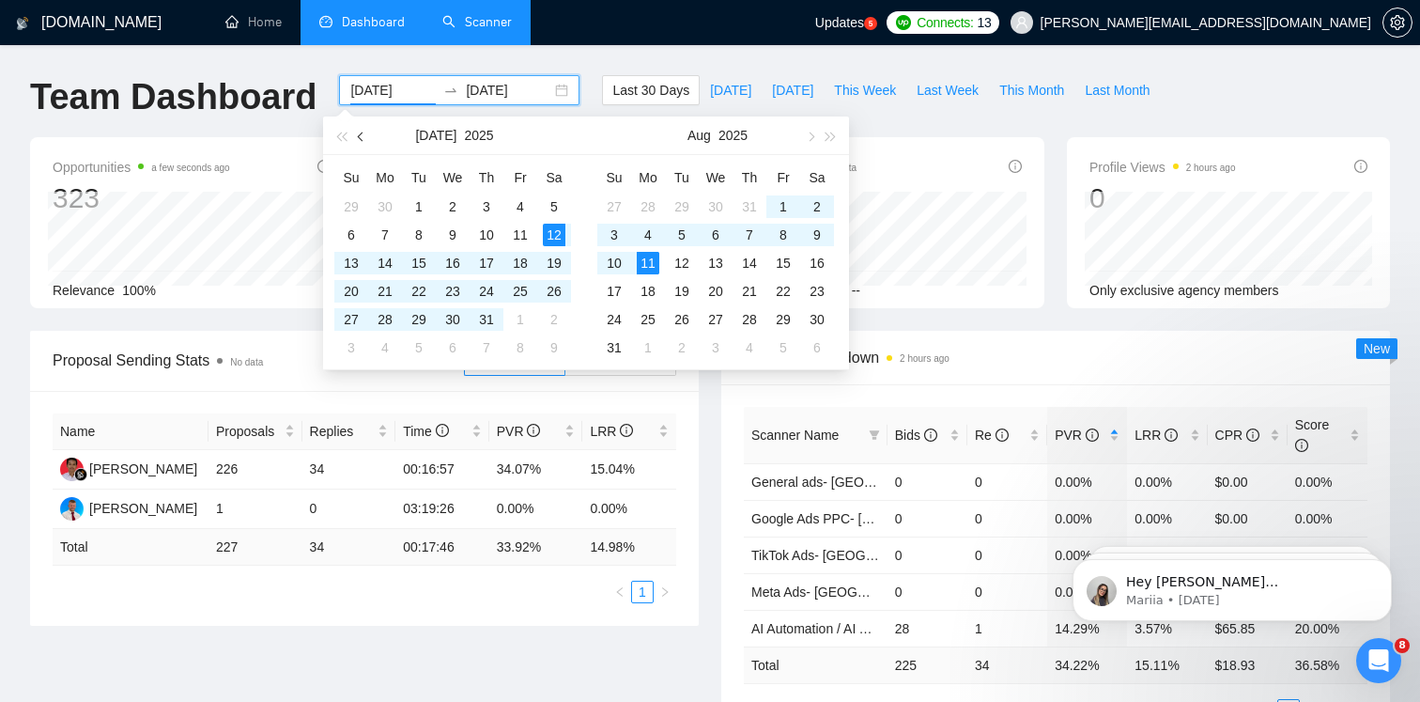
click at [357, 139] on button "button" at bounding box center [361, 135] width 21 height 38
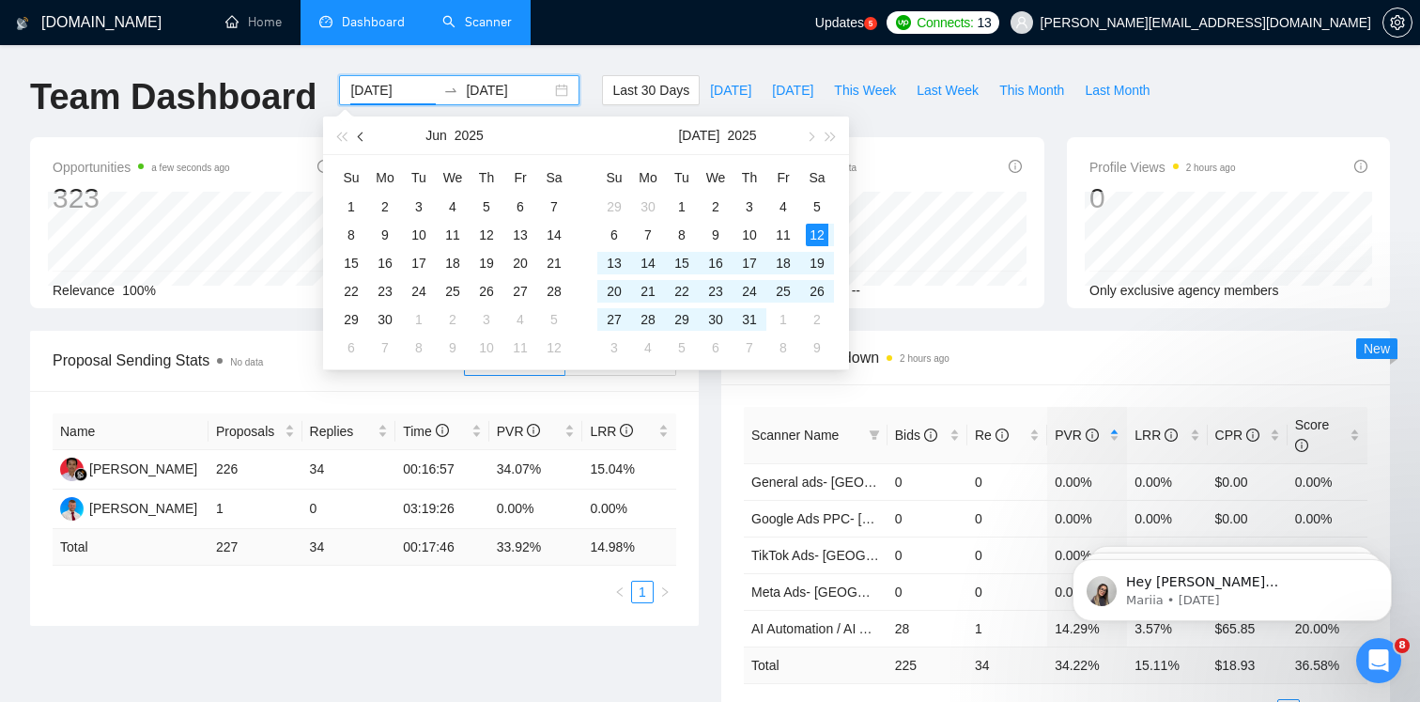
click at [357, 139] on button "button" at bounding box center [361, 135] width 21 height 38
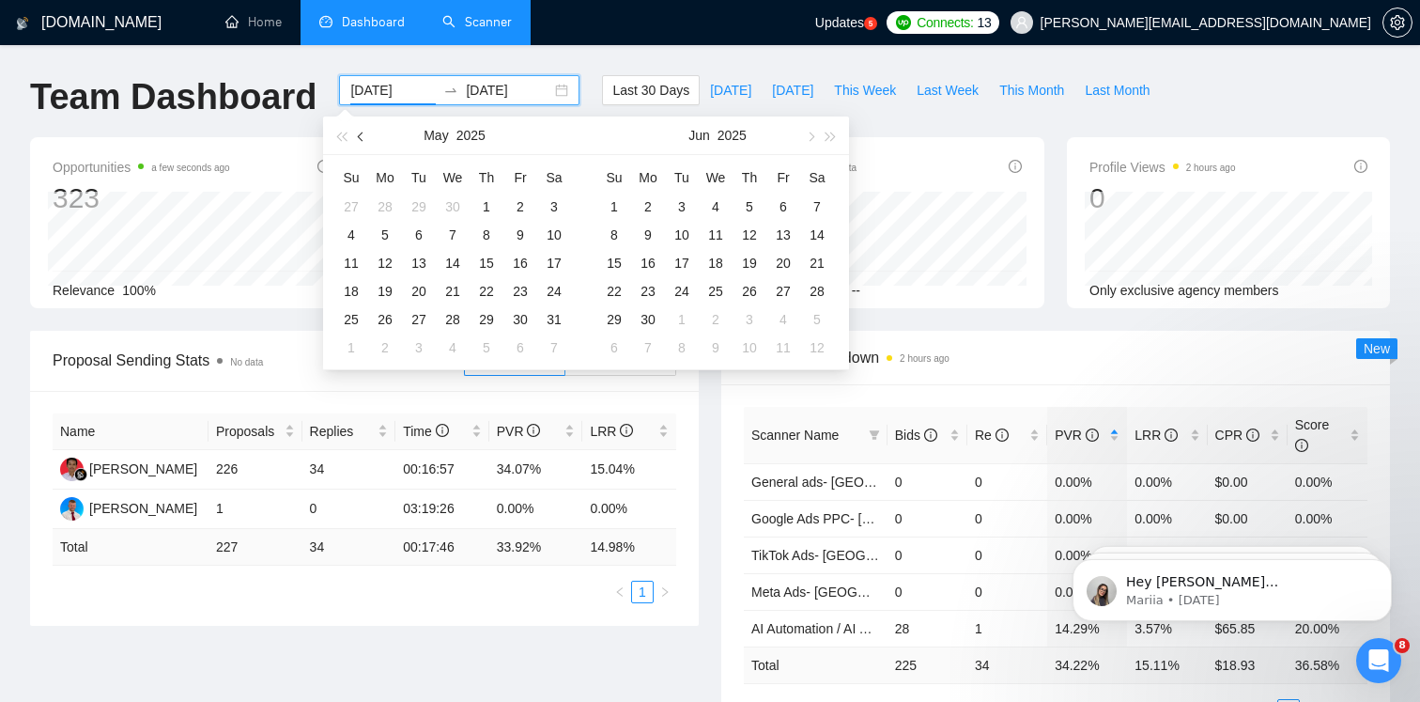
click at [357, 139] on button "button" at bounding box center [361, 135] width 21 height 38
click at [811, 138] on span "button" at bounding box center [809, 136] width 9 height 9
type input "[DATE]"
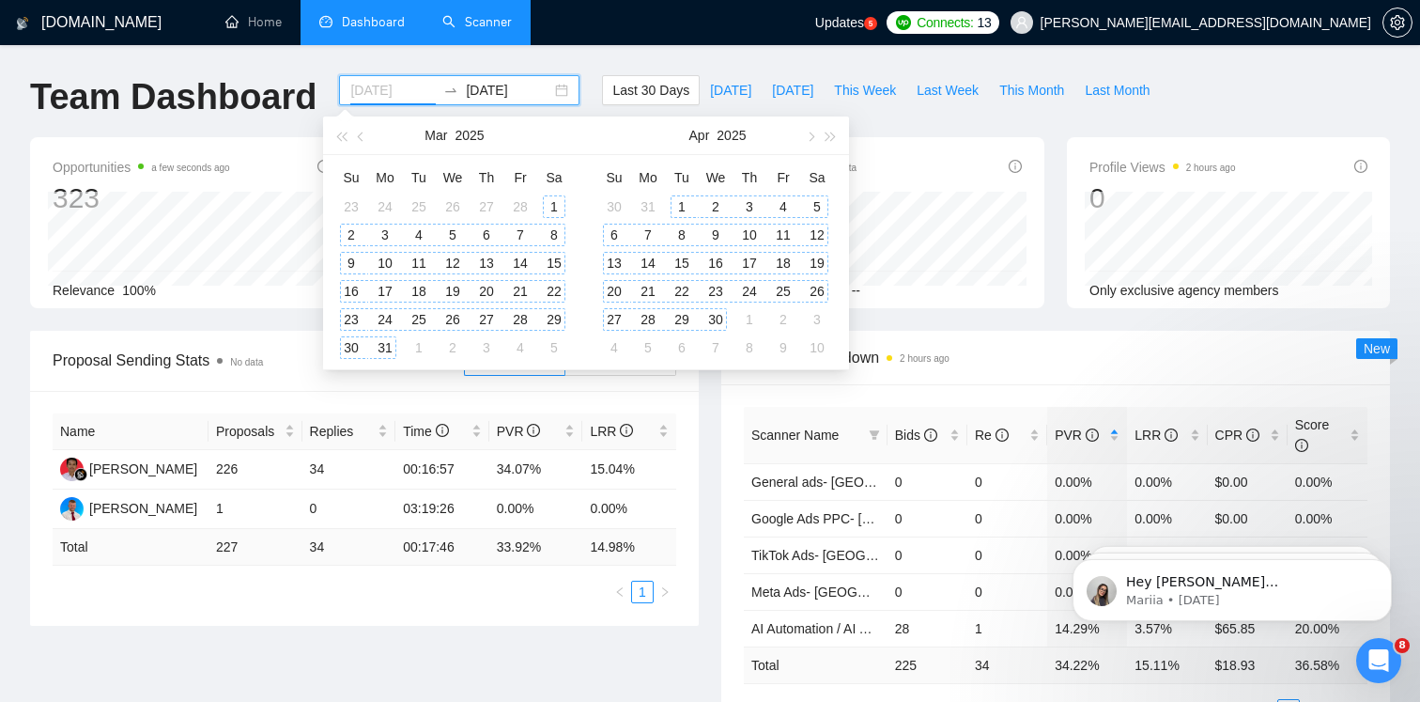
click at [556, 203] on div "1" at bounding box center [554, 206] width 23 height 23
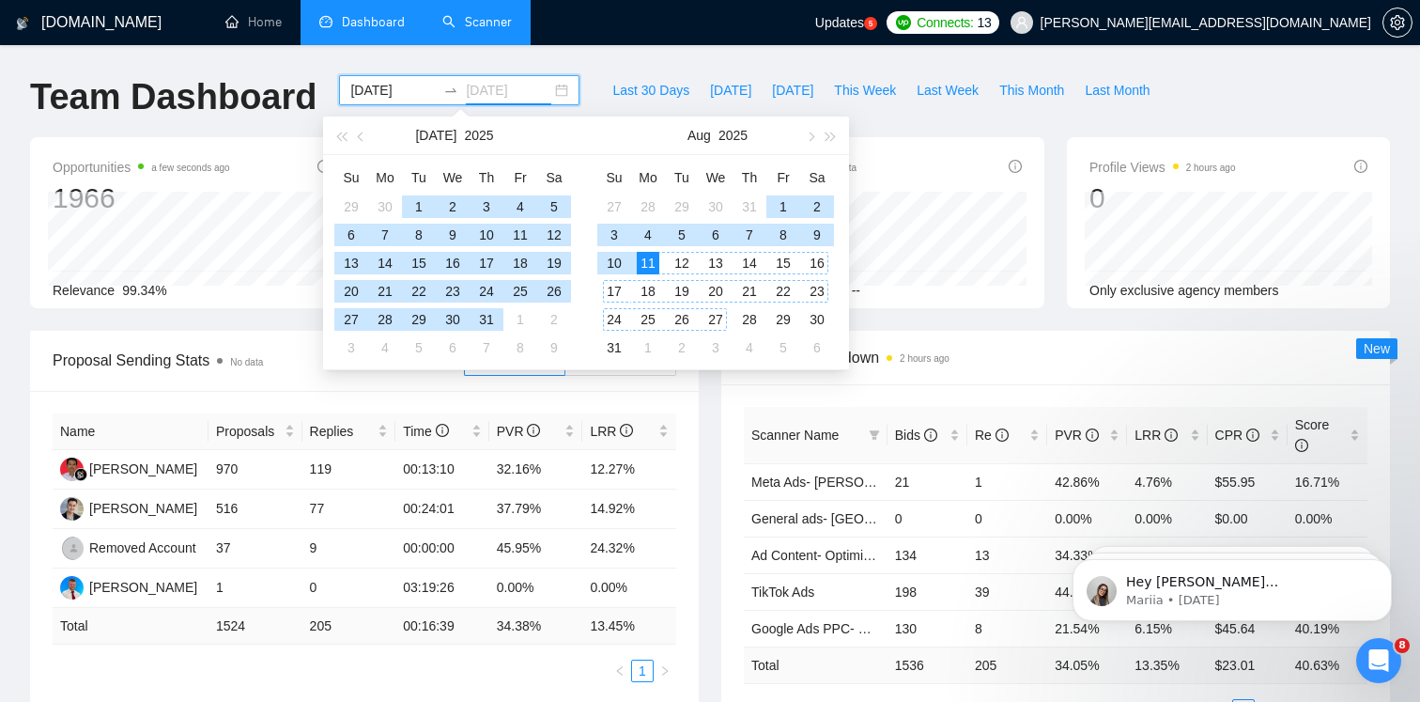
type input "[DATE]"
click at [644, 258] on div "11" at bounding box center [648, 263] width 23 height 23
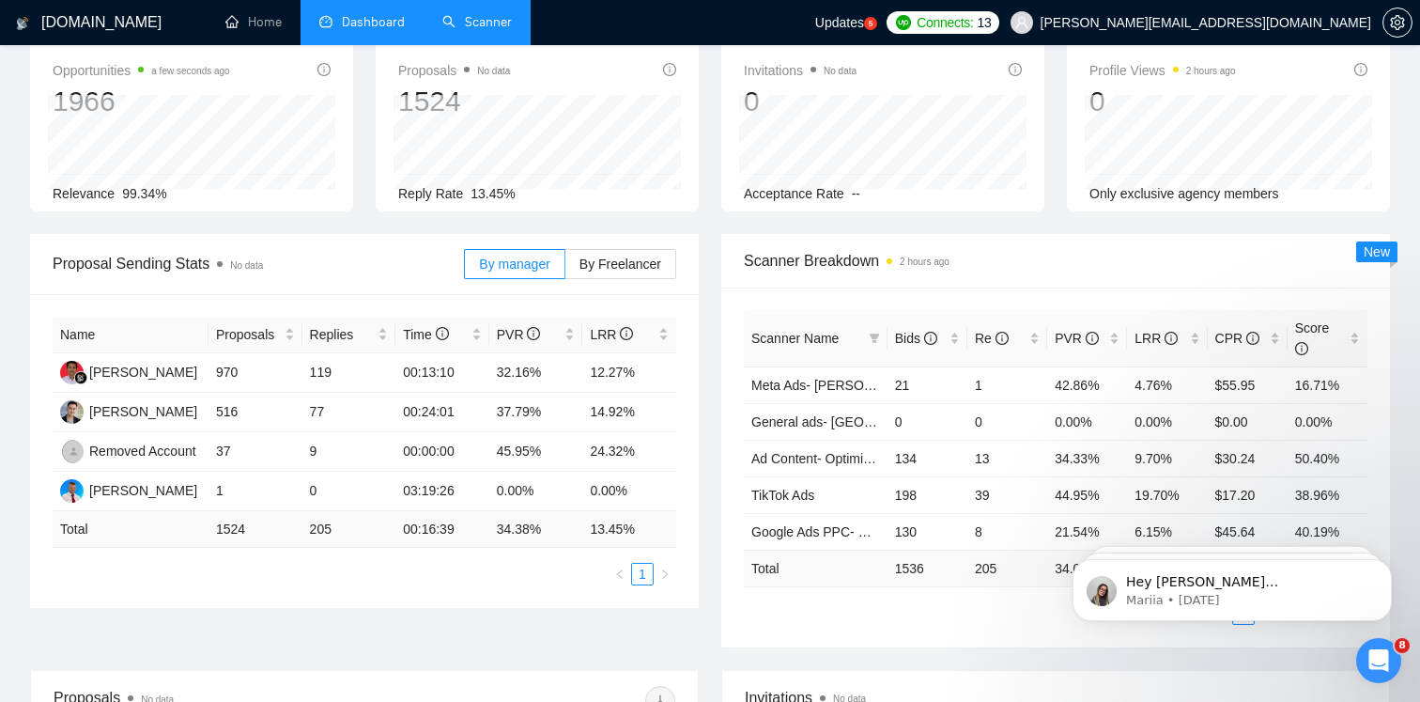
scroll to position [101, 0]
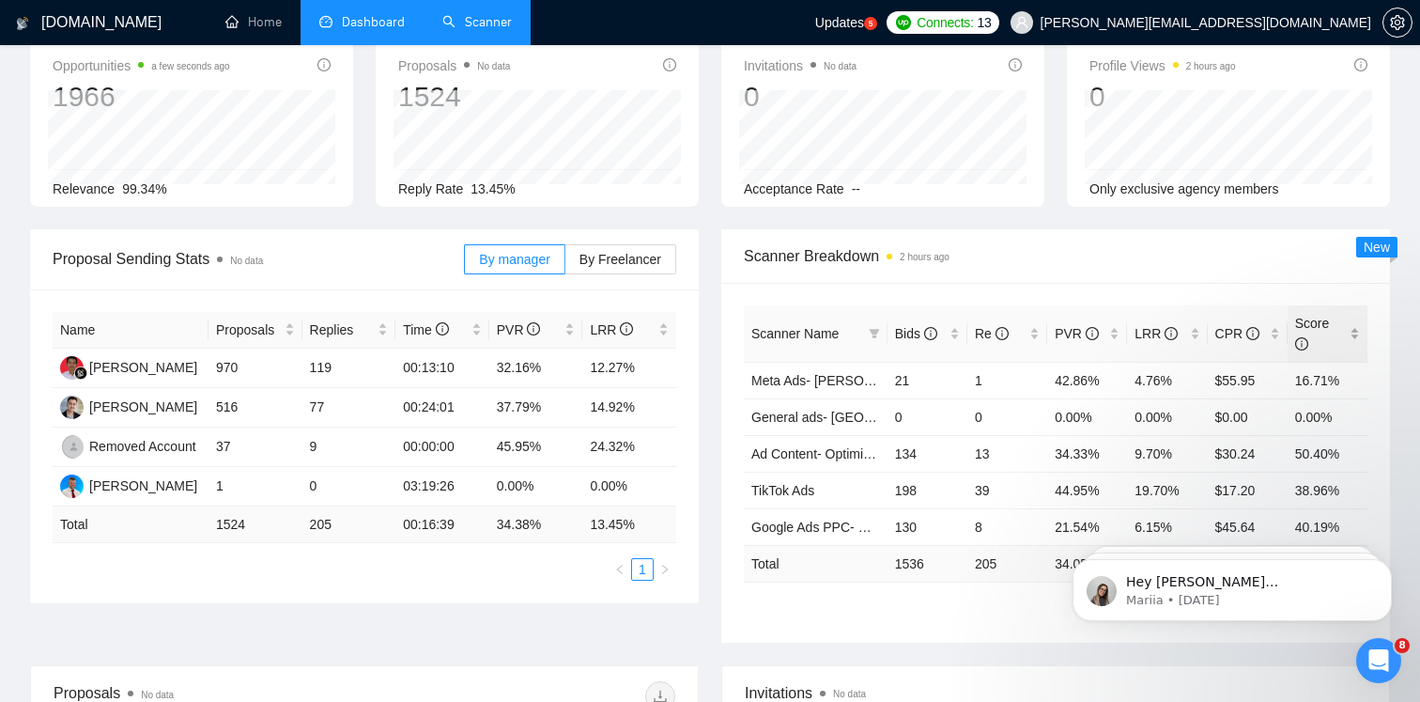
click at [1315, 318] on span "Score" at bounding box center [1312, 334] width 35 height 36
click at [840, 375] on link "Meta Ads- New proposal" at bounding box center [823, 380] width 144 height 15
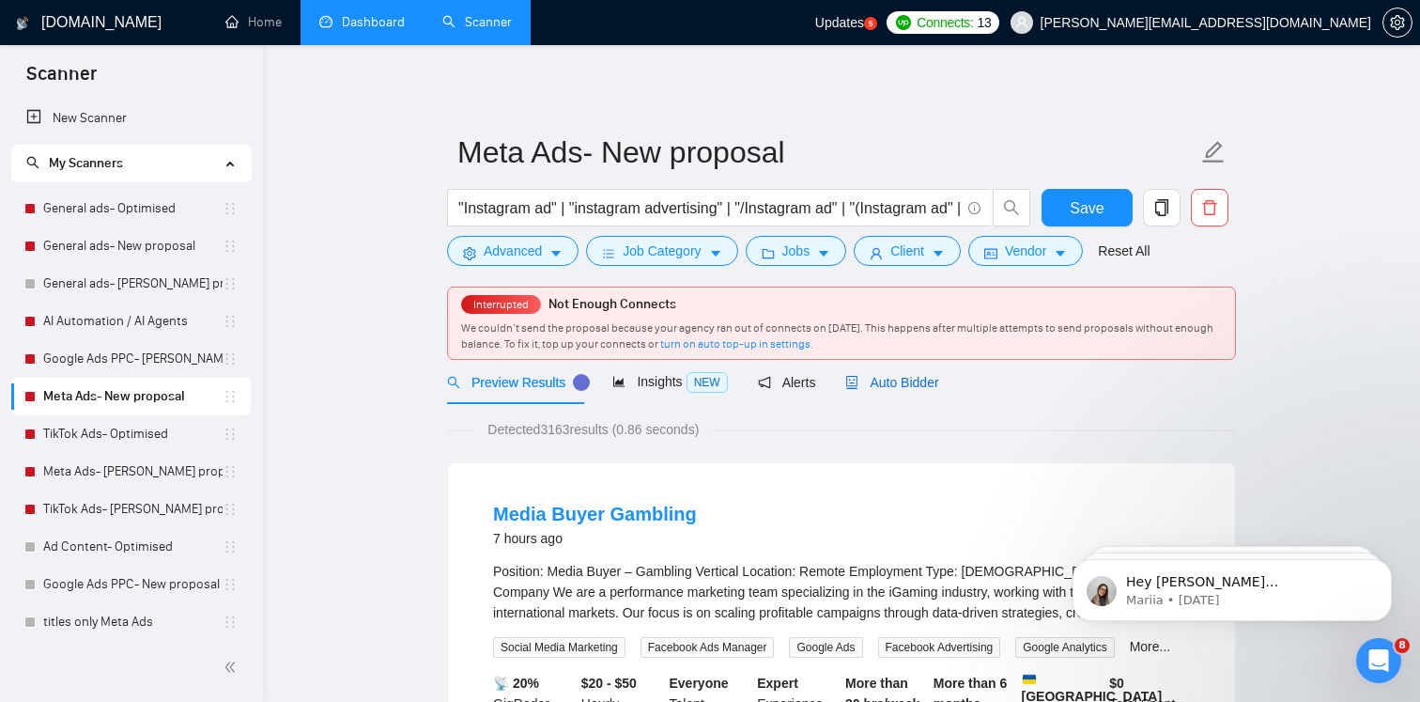
click at [899, 375] on span "Auto Bidder" at bounding box center [891, 382] width 93 height 15
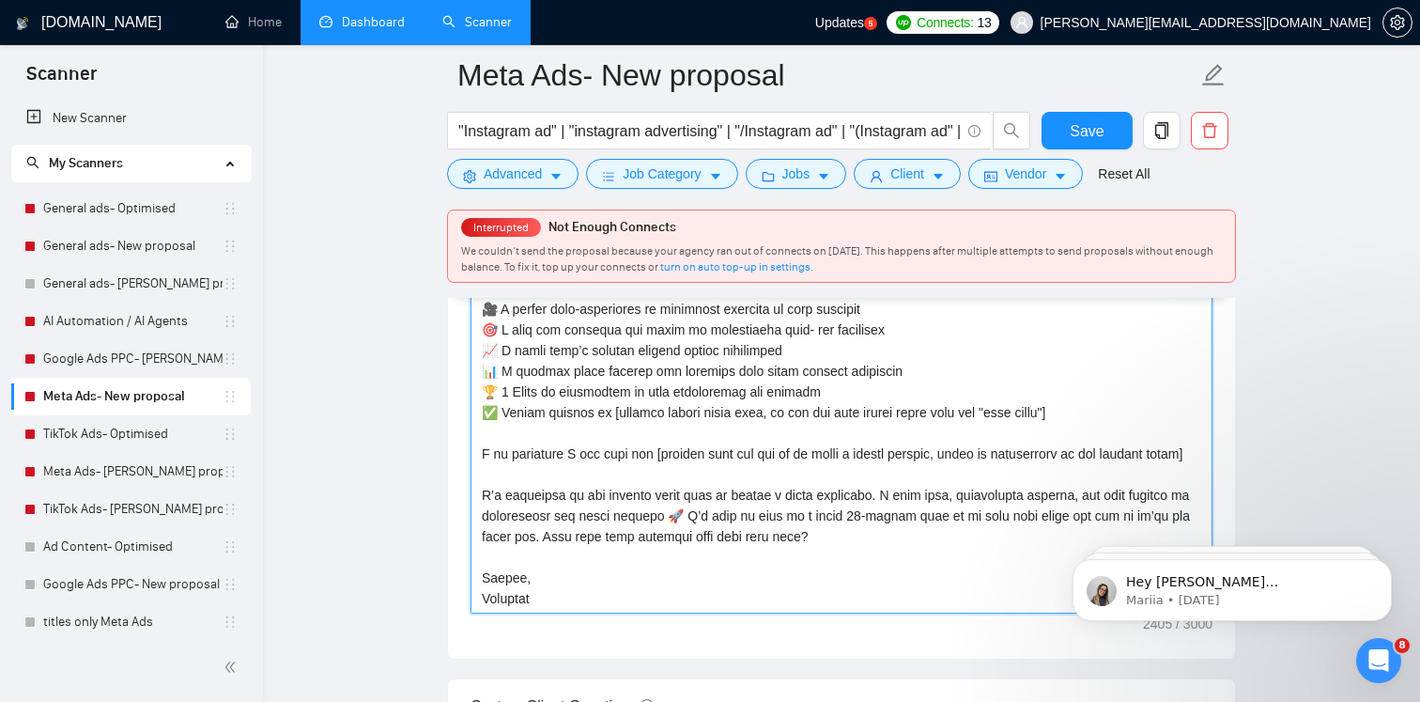
scroll to position [310, 0]
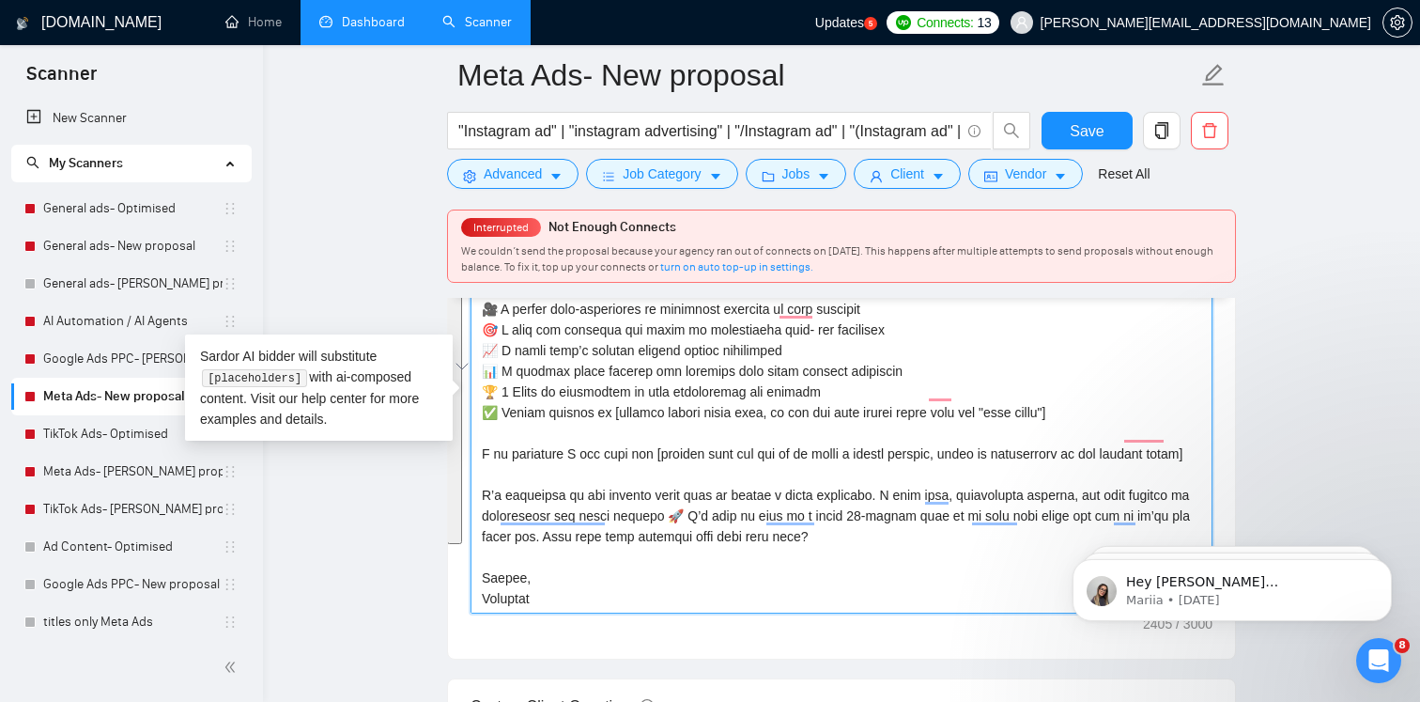
drag, startPoint x: 536, startPoint y: 545, endPoint x: 506, endPoint y: 241, distance: 304.9
click at [506, 241] on div "Meta Ads- New proposal "Instagram ad" | "instagram advertising" | "/Instagram a…" at bounding box center [841, 497] width 789 height 5615
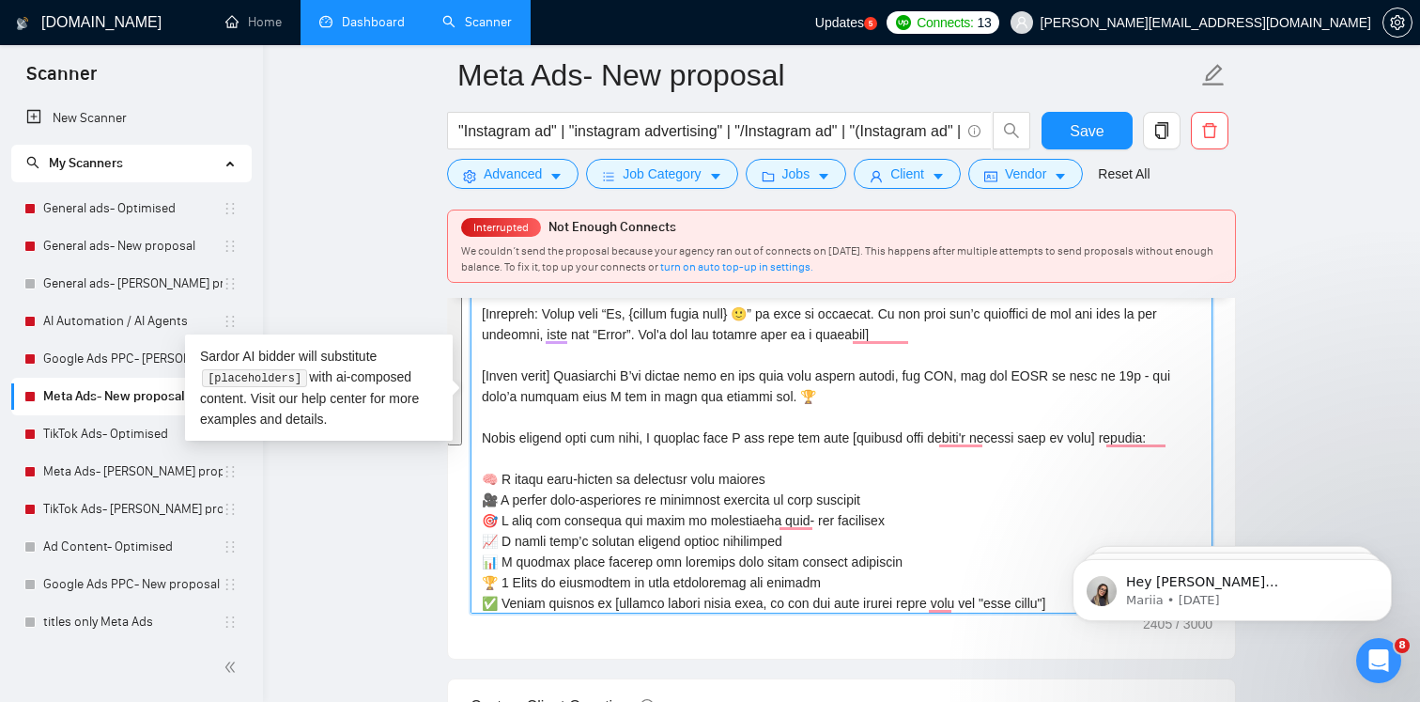
scroll to position [0, 0]
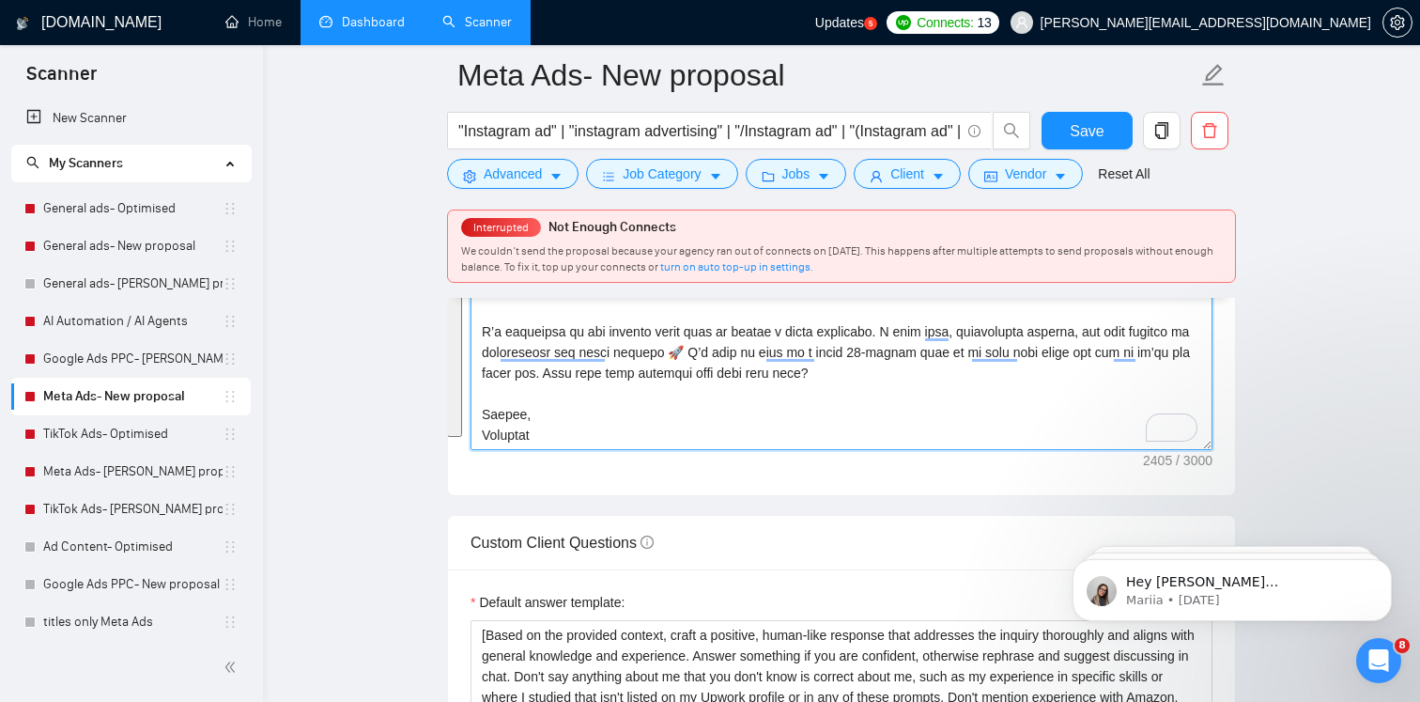
drag, startPoint x: 482, startPoint y: 320, endPoint x: 614, endPoint y: 440, distance: 178.3
click at [614, 440] on textarea "Cover letter template:" at bounding box center [842, 238] width 742 height 423
